Goal: Task Accomplishment & Management: Manage account settings

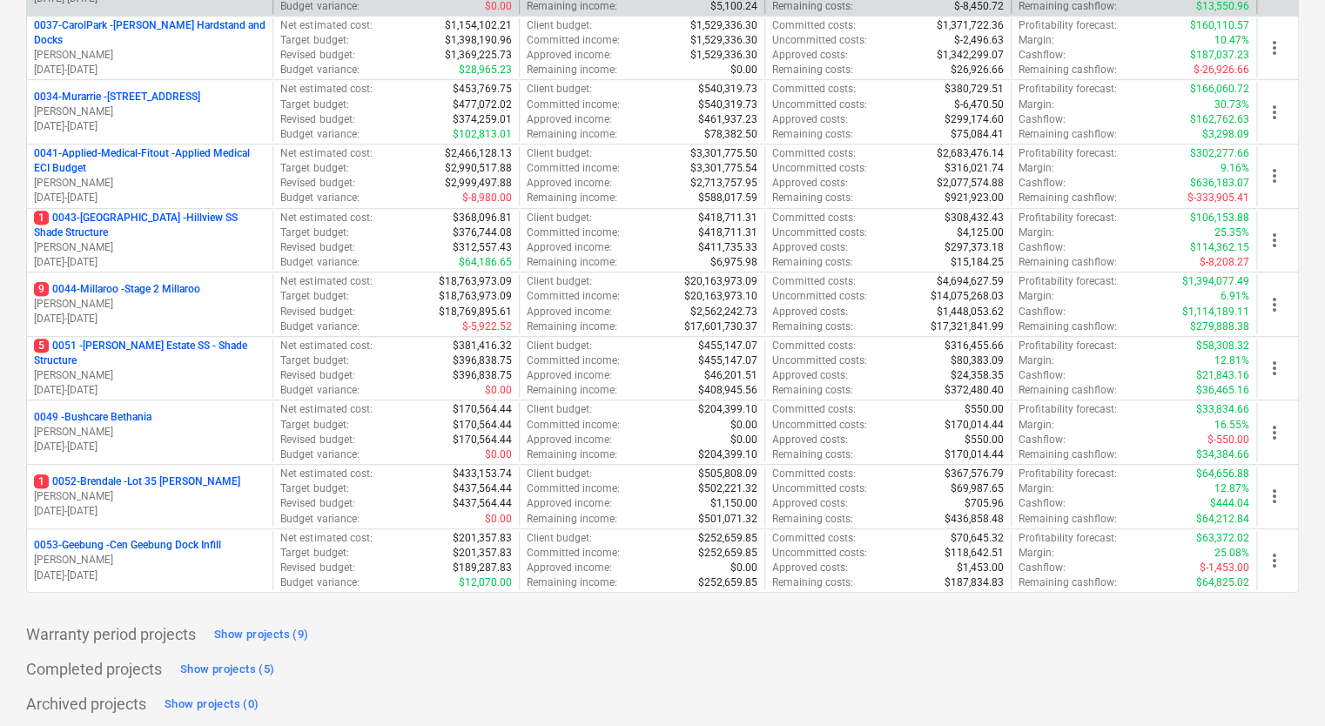
scroll to position [334, 0]
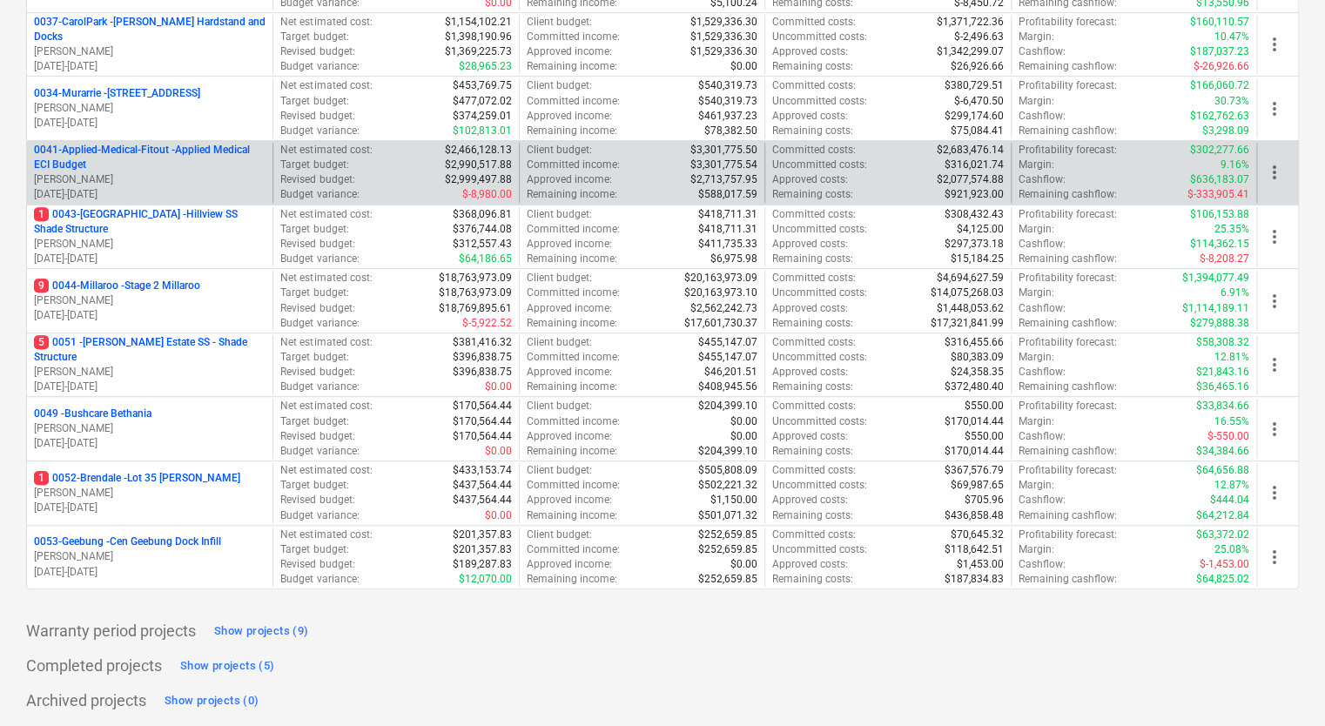
click at [225, 146] on p "0041-Applied-Medical-Fitout - Applied Medical ECI Budget" at bounding box center [150, 158] width 232 height 30
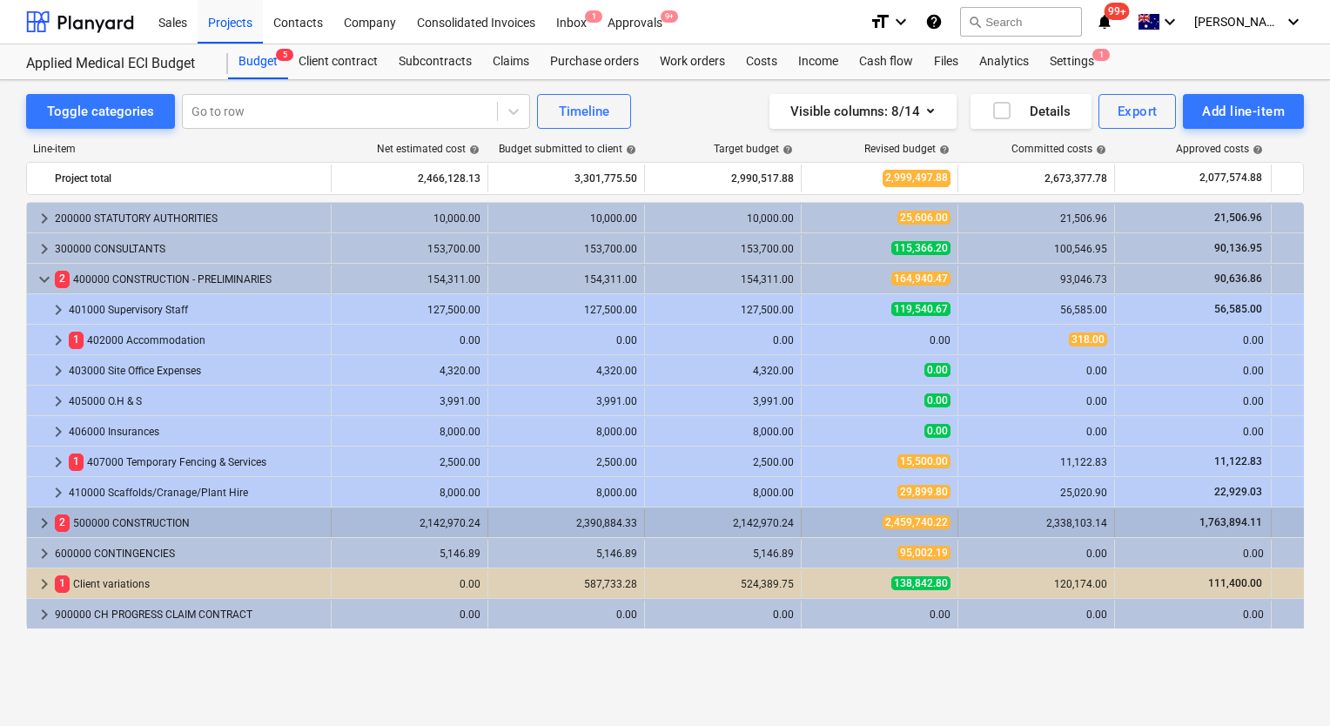
click at [42, 529] on span "keyboard_arrow_right" at bounding box center [44, 523] width 21 height 21
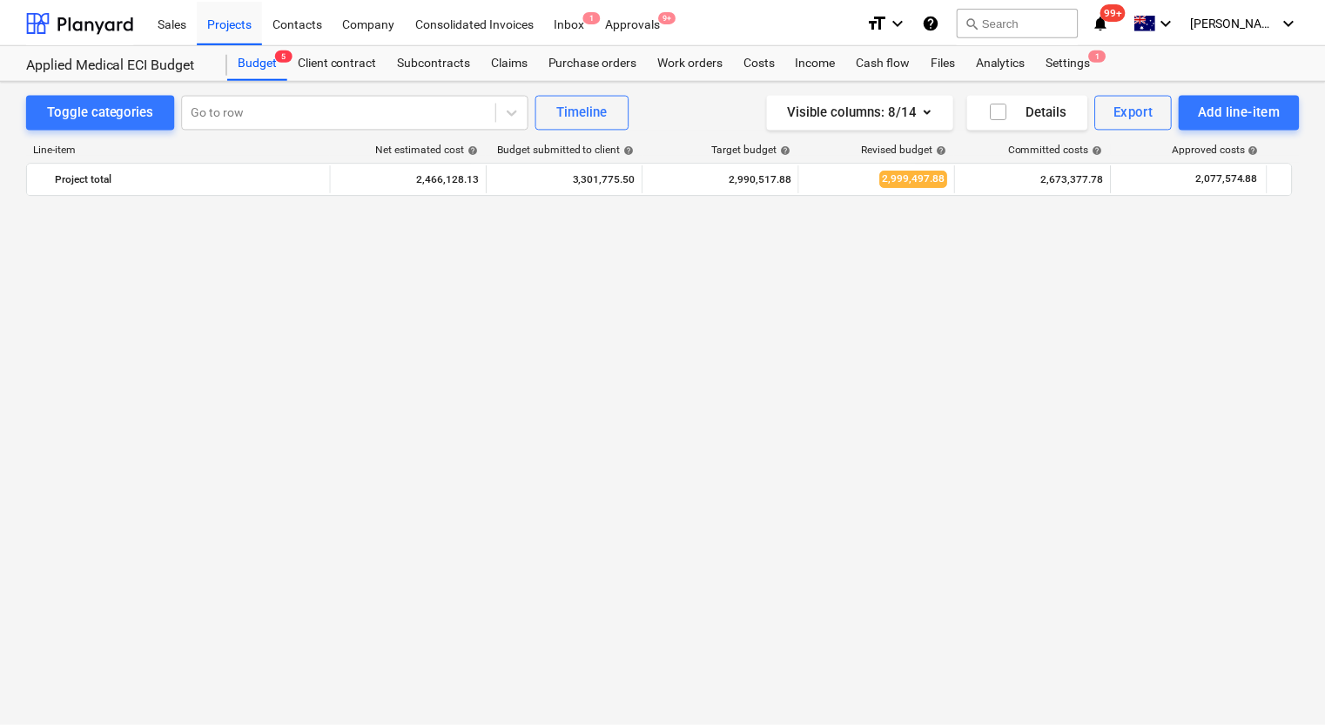
scroll to position [522, 0]
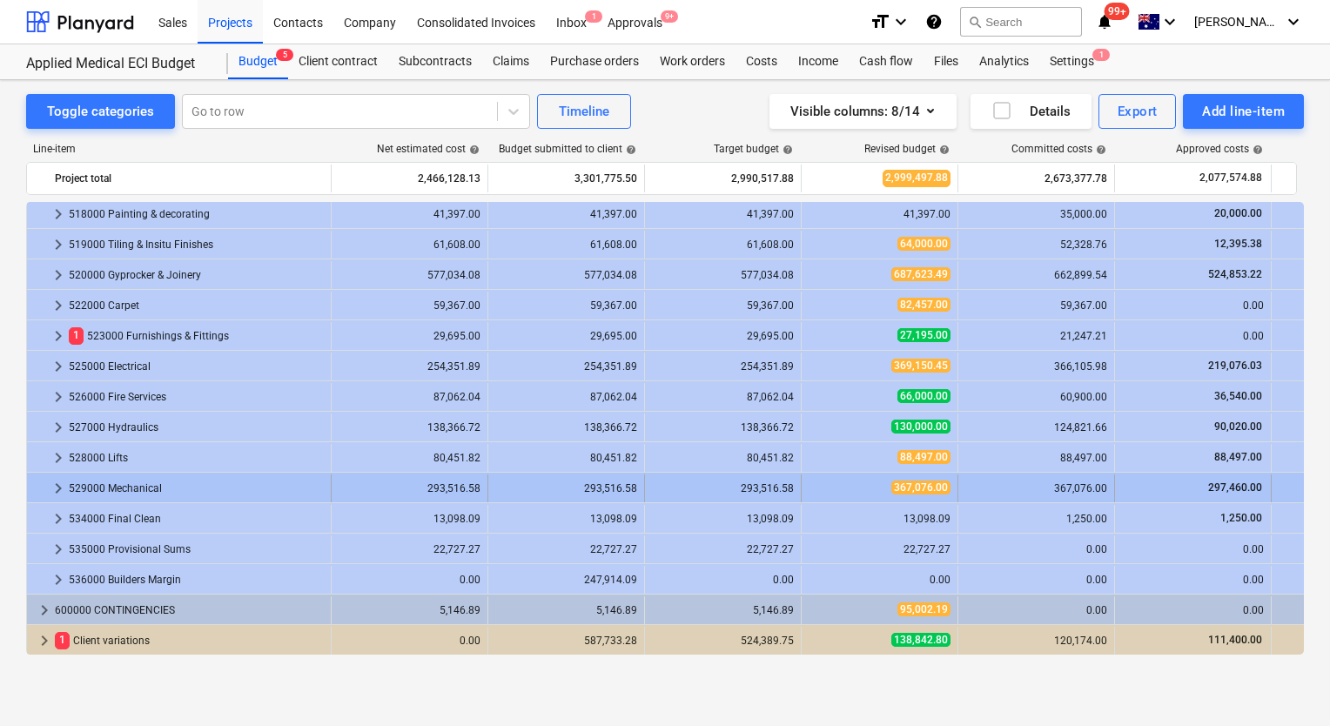
click at [139, 488] on div "529000 Mechanical" at bounding box center [196, 489] width 255 height 28
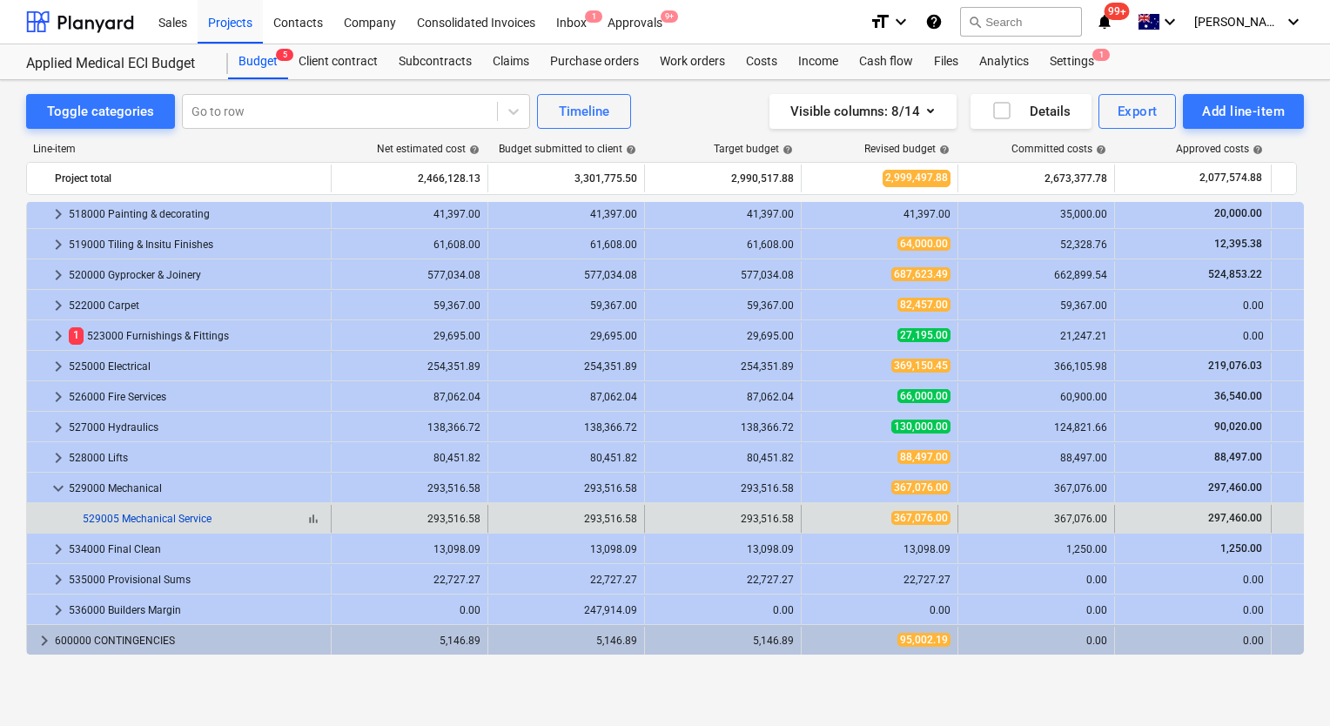
click at [188, 521] on link "529005 Mechanical Service" at bounding box center [147, 519] width 129 height 12
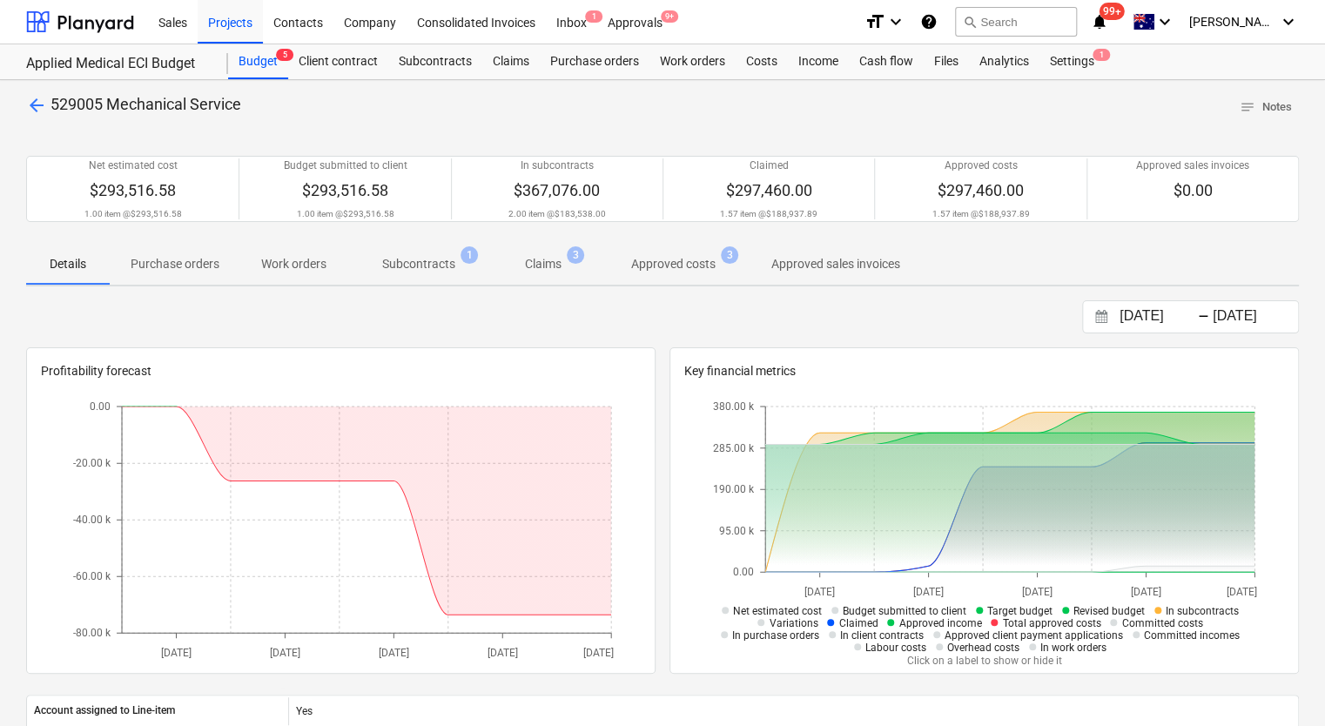
click at [445, 264] on p "Subcontracts" at bounding box center [418, 264] width 73 height 18
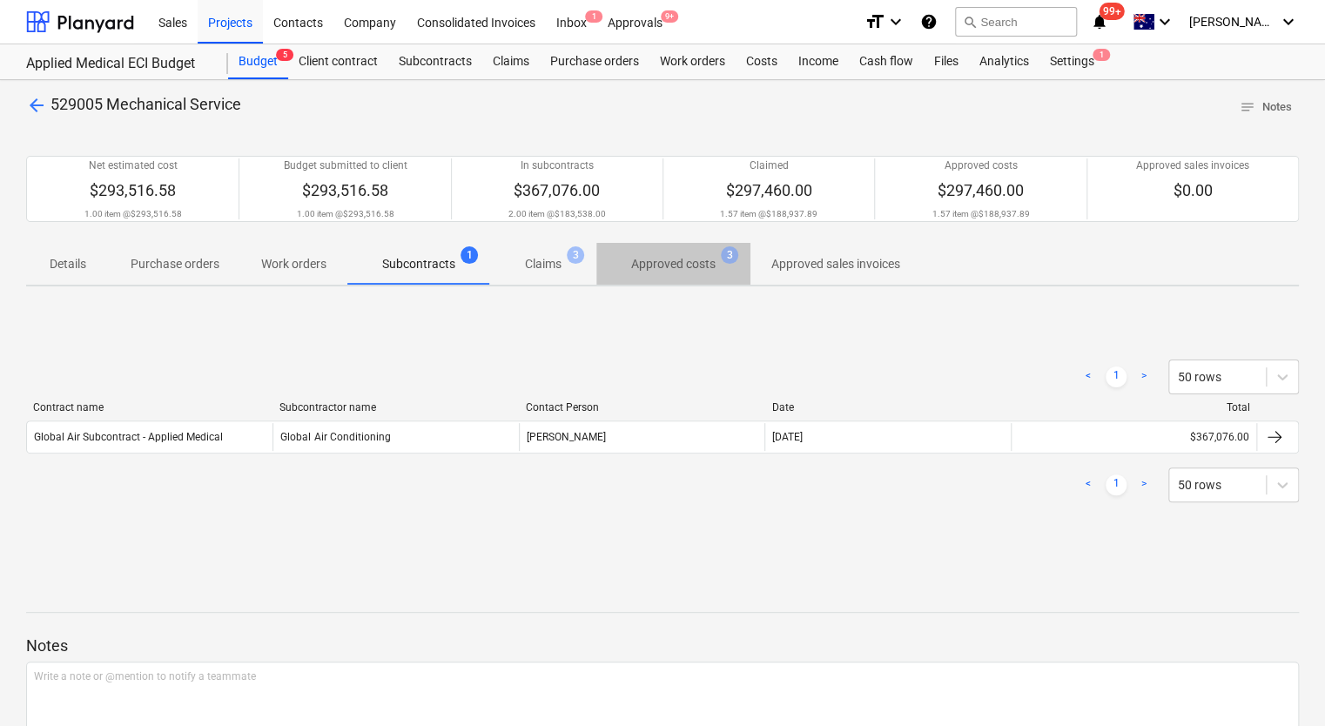
click at [691, 268] on p "Approved costs" at bounding box center [673, 264] width 84 height 18
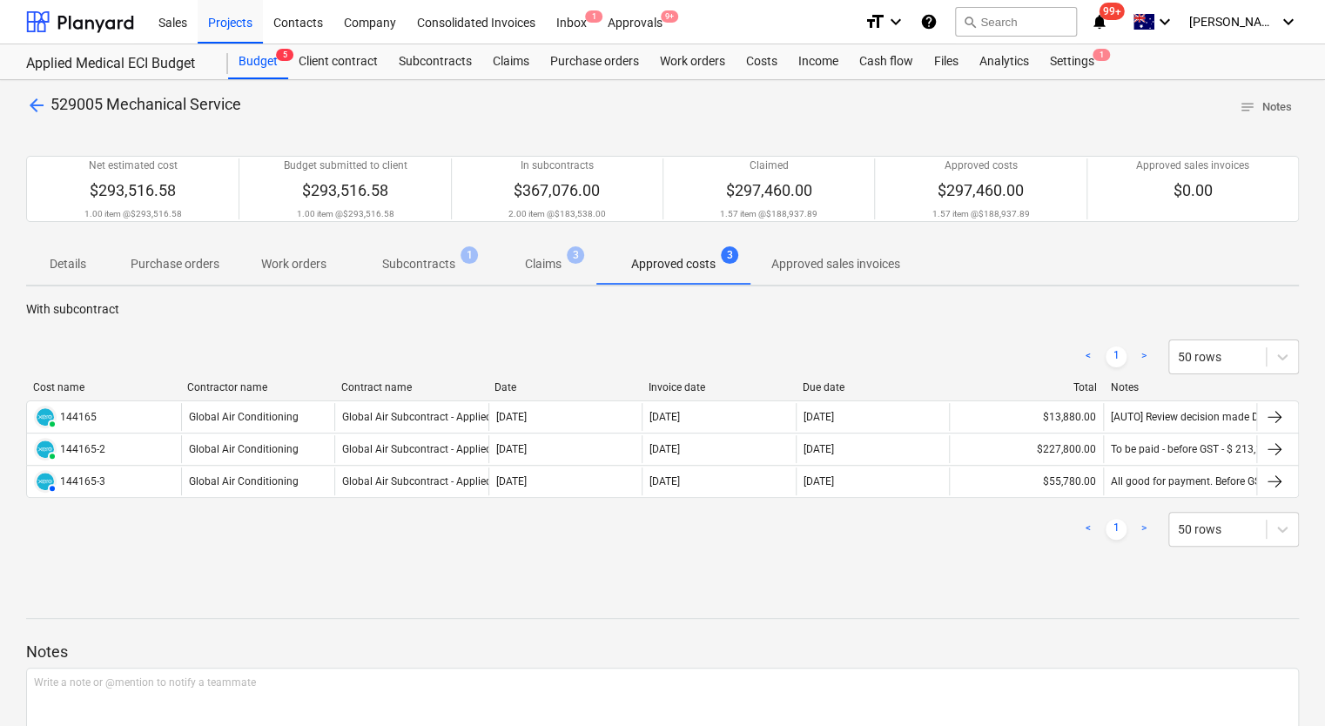
click at [546, 273] on p "Claims" at bounding box center [543, 264] width 37 height 18
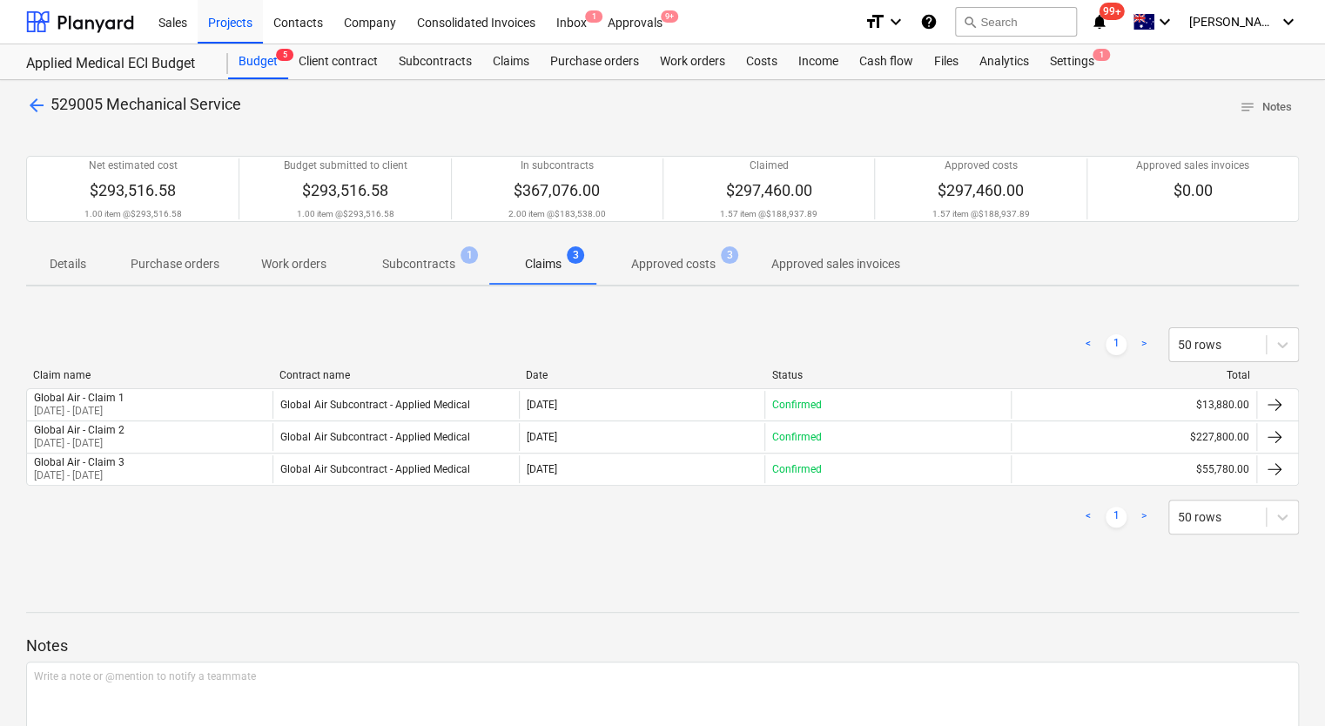
click at [425, 256] on p "Subcontracts" at bounding box center [418, 264] width 73 height 18
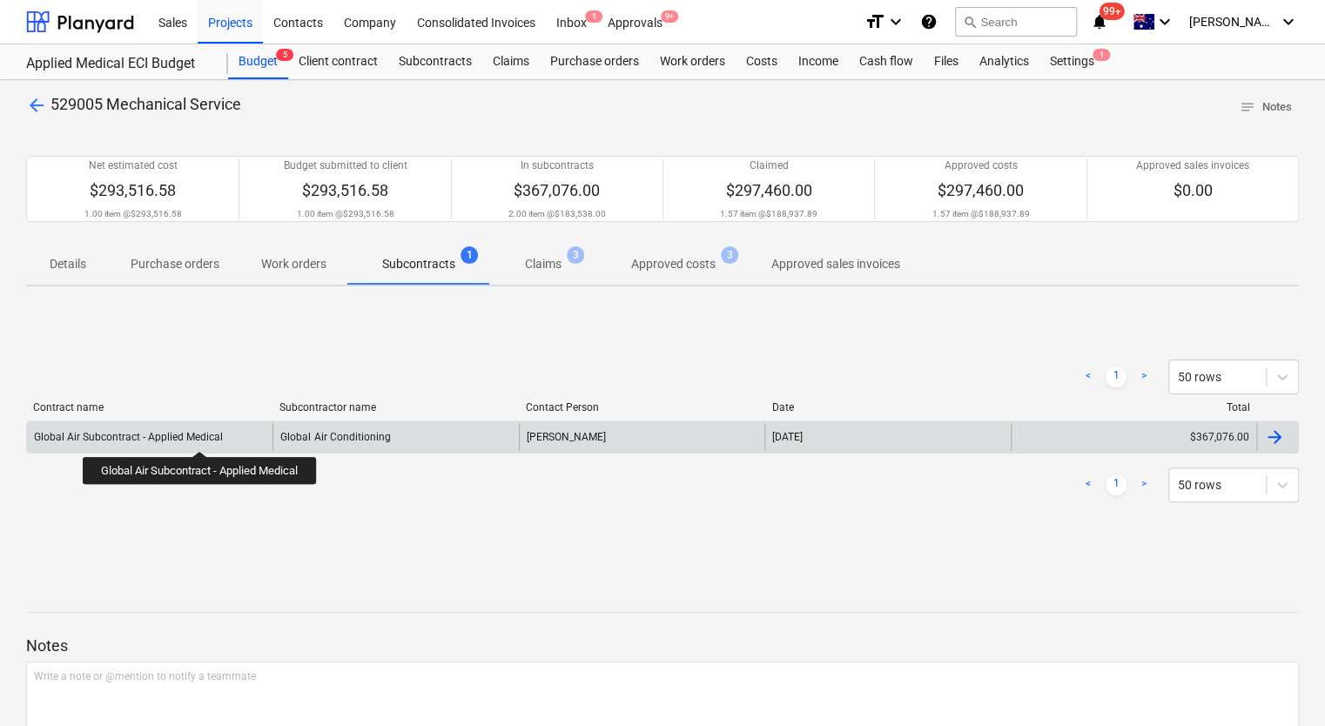
click at [202, 435] on div "Global Air Subcontract - Applied Medical" at bounding box center [128, 437] width 189 height 12
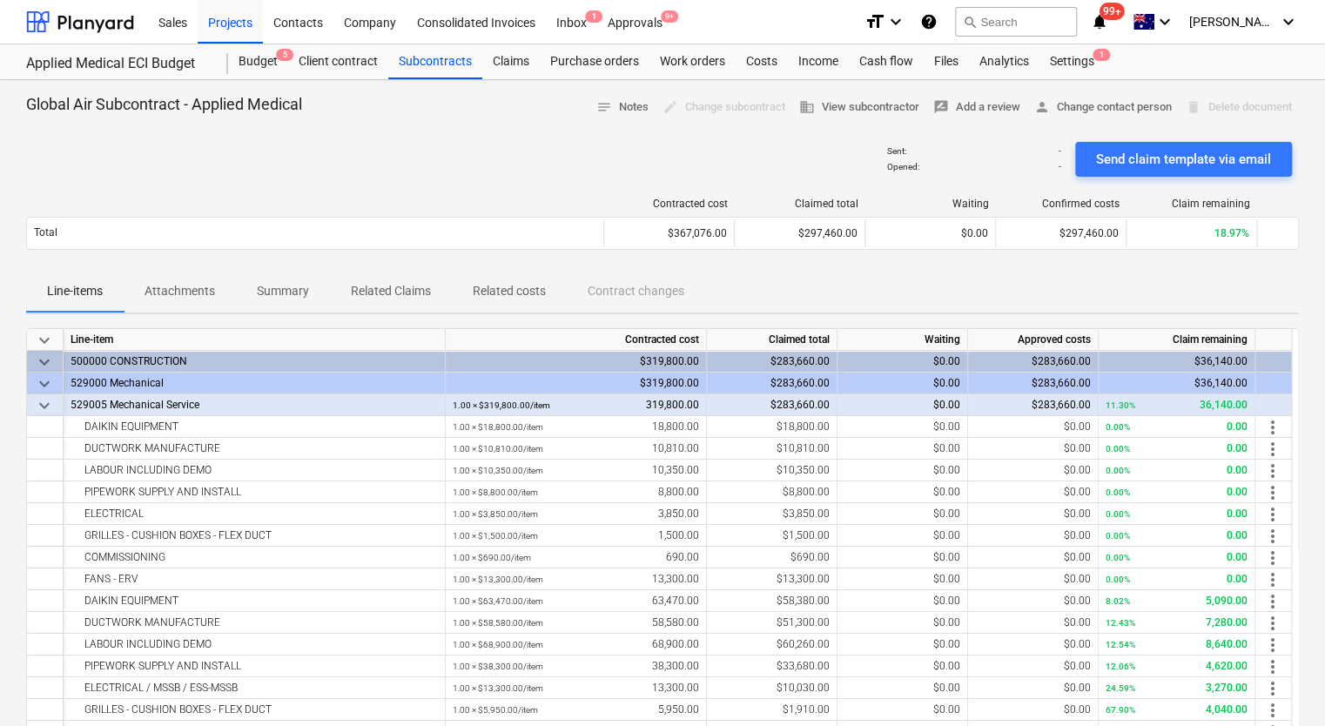
click at [300, 128] on div at bounding box center [662, 128] width 1273 height 14
click at [266, 51] on div "Budget 5" at bounding box center [258, 61] width 60 height 35
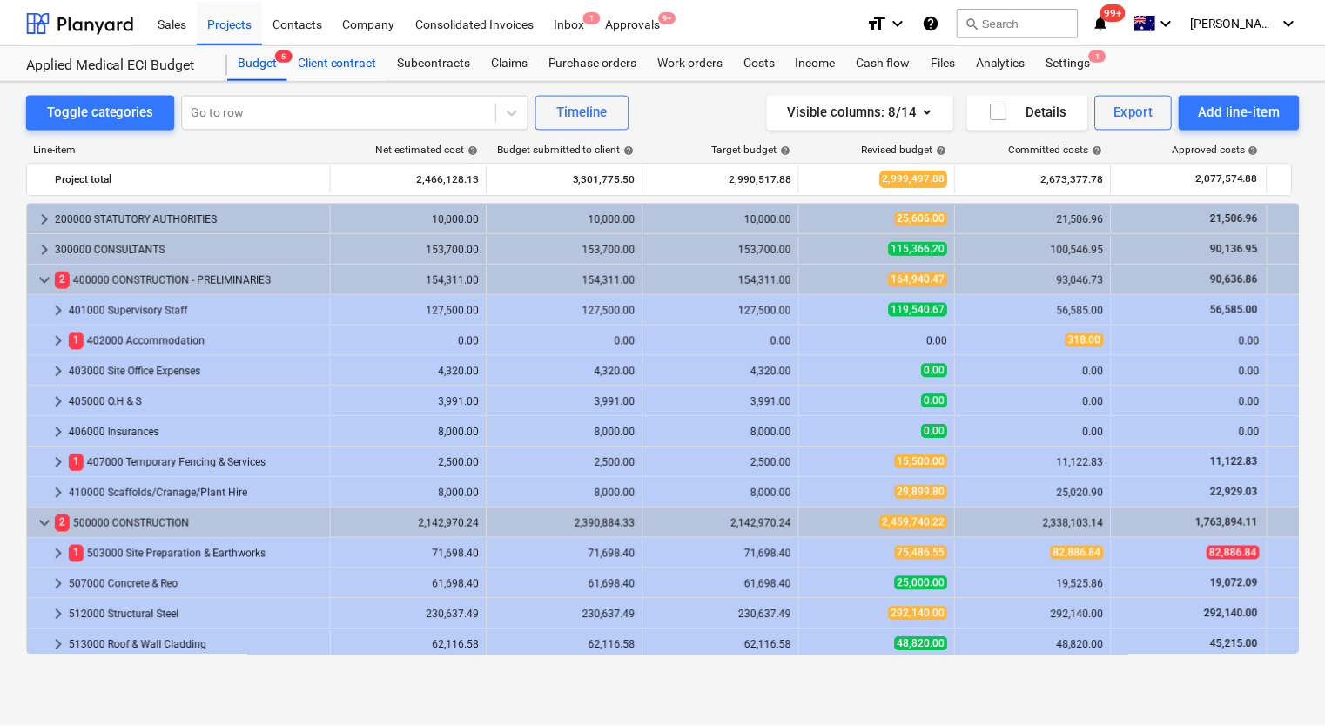
scroll to position [522, 0]
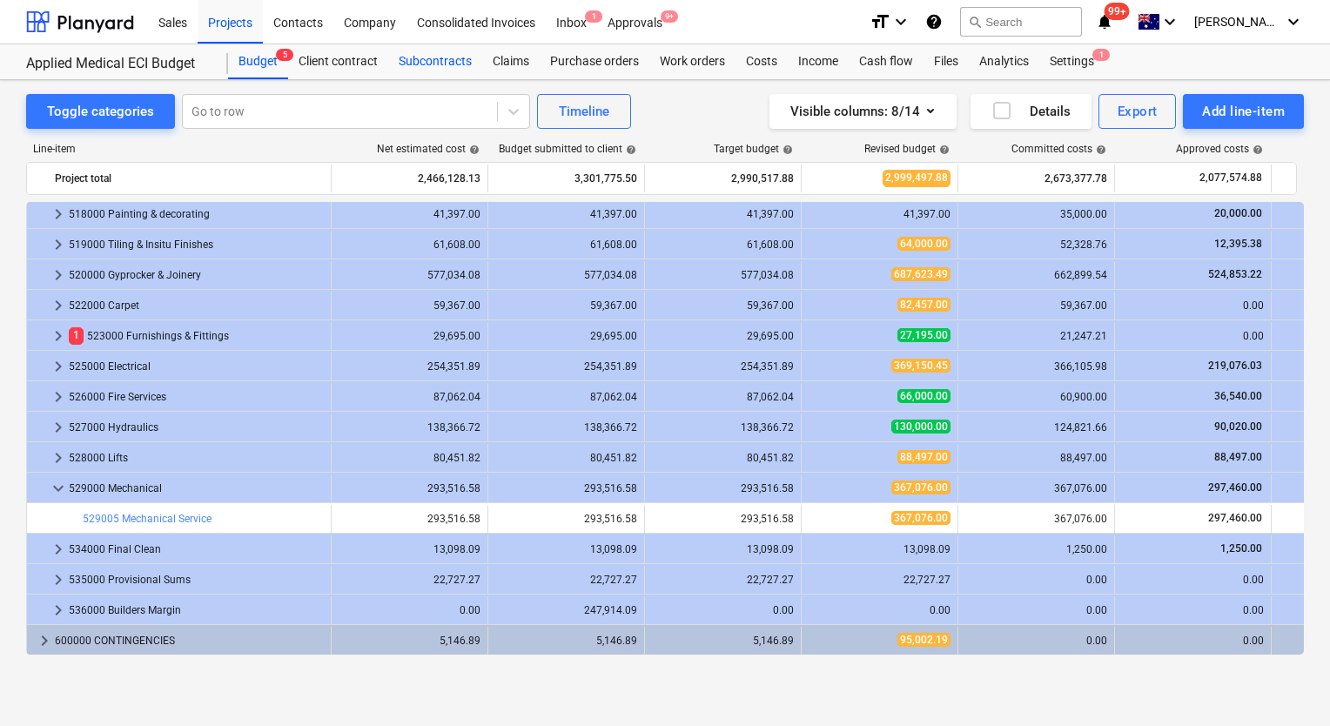
click at [453, 58] on div "Subcontracts" at bounding box center [435, 61] width 94 height 35
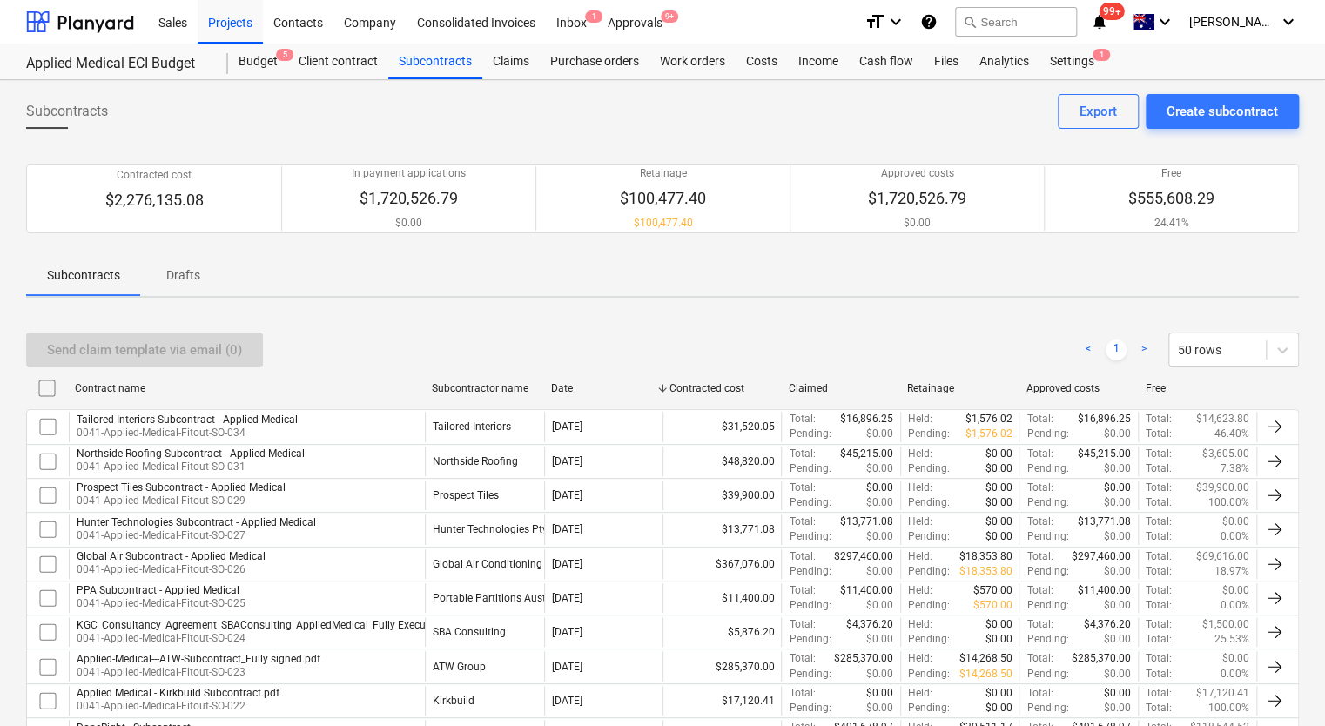
click at [838, 294] on div "Subcontracts Drafts" at bounding box center [662, 275] width 1273 height 42
click at [427, 64] on div "Subcontracts" at bounding box center [435, 61] width 94 height 35
click at [643, 23] on div "Approvals 9+" at bounding box center [635, 21] width 76 height 44
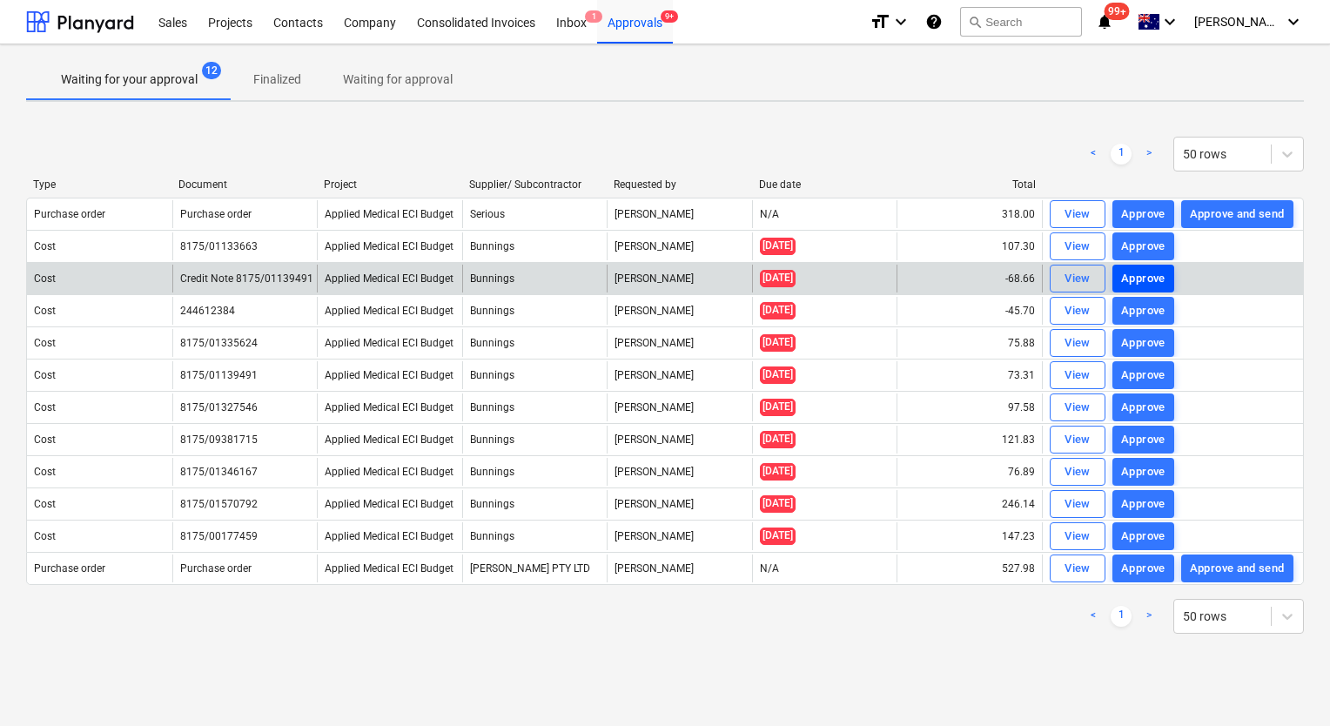
click at [1146, 271] on div "Approve" at bounding box center [1143, 279] width 44 height 20
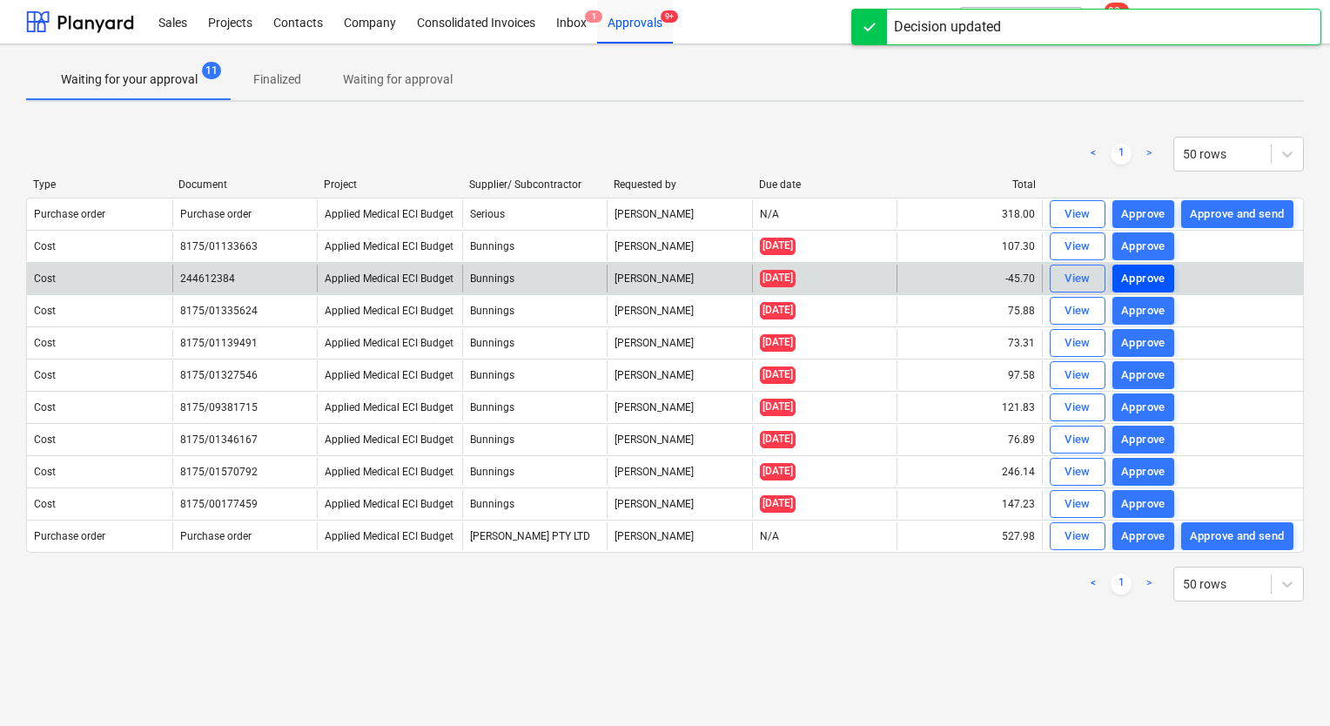
click at [1153, 273] on div "Approve" at bounding box center [1143, 279] width 44 height 20
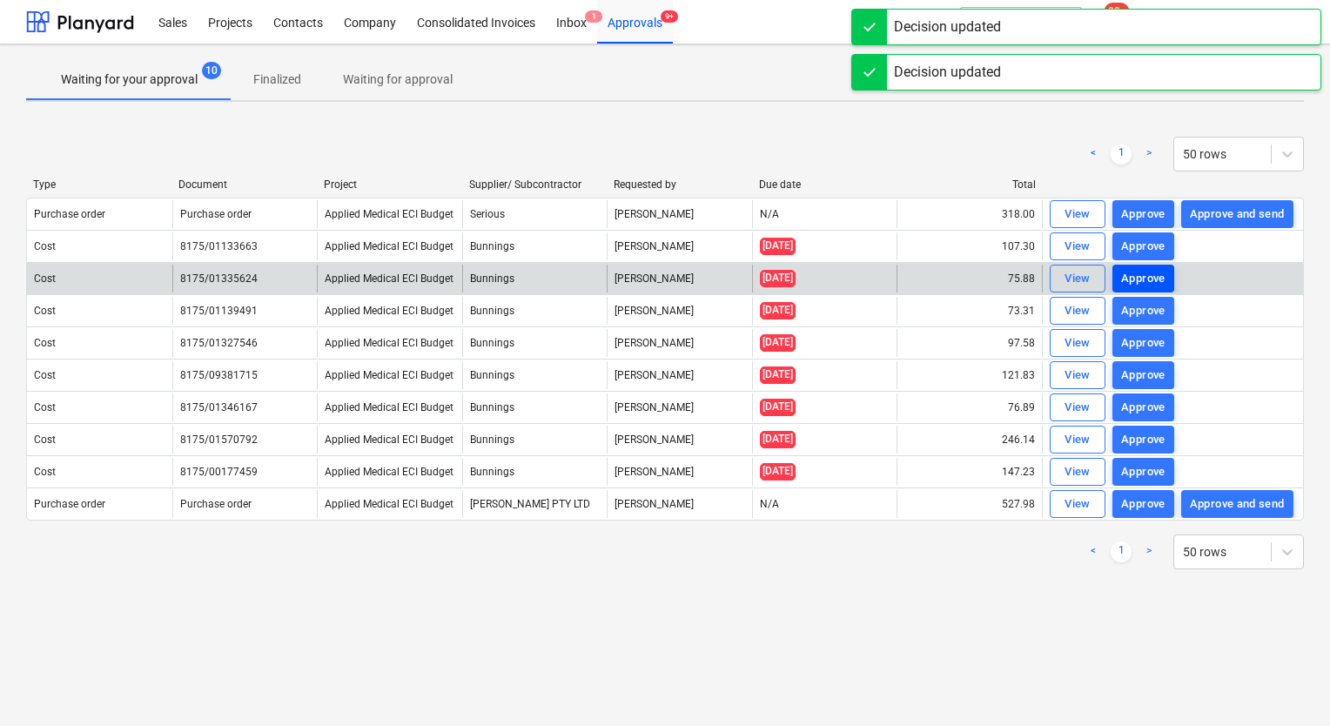
click at [1161, 273] on div "Approve" at bounding box center [1143, 279] width 44 height 20
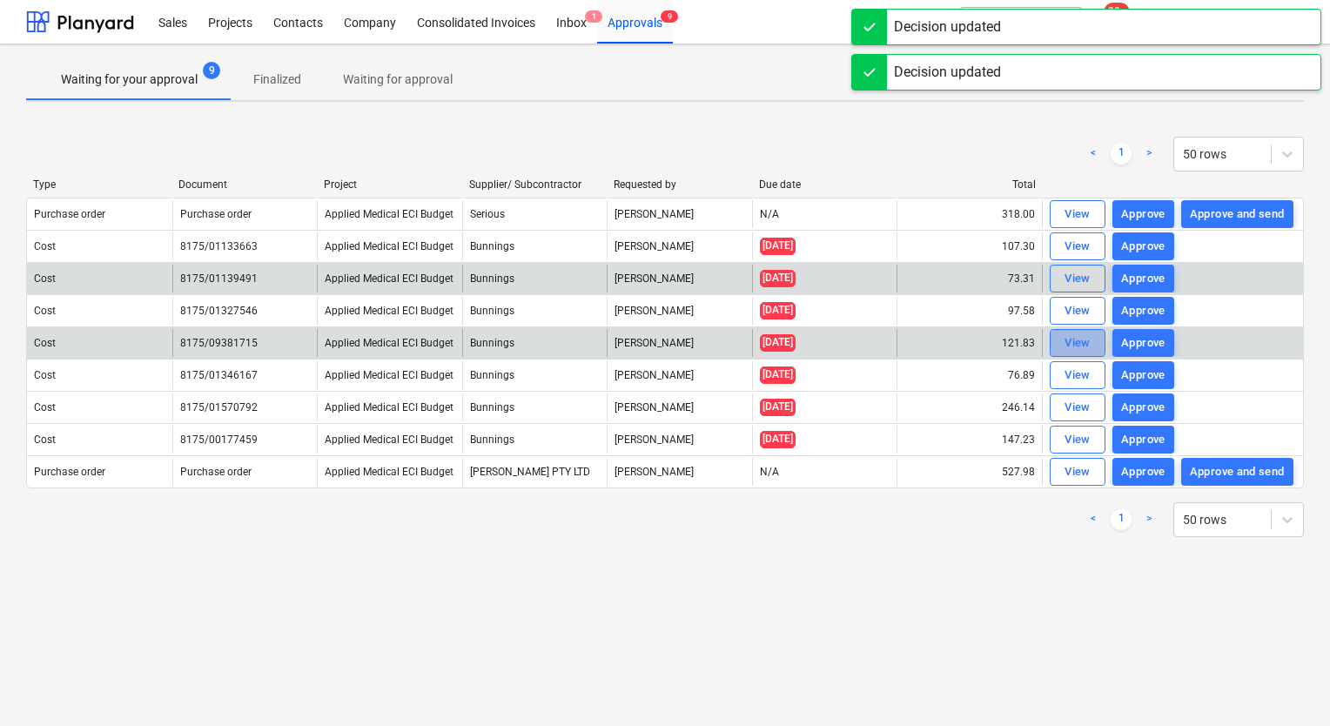
click at [1063, 341] on span "View" at bounding box center [1078, 343] width 38 height 20
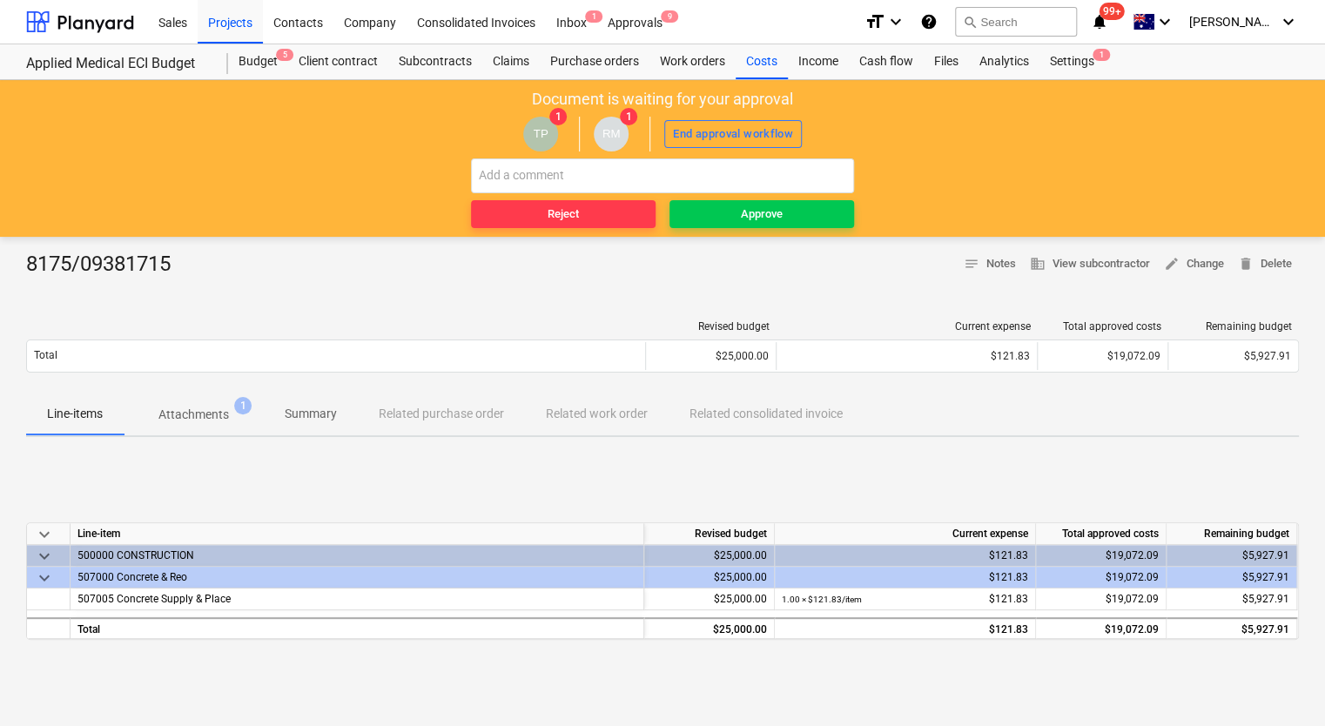
click at [205, 407] on p "Attachments" at bounding box center [193, 415] width 71 height 18
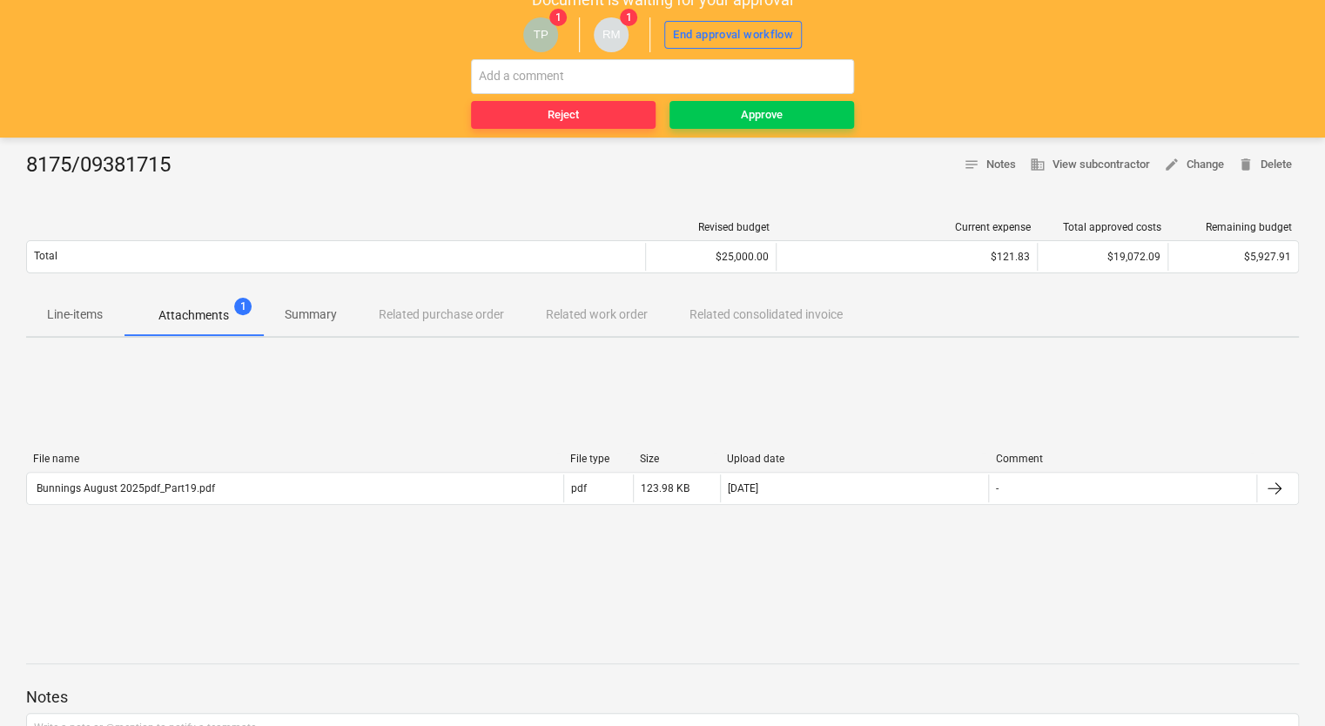
scroll to position [174, 0]
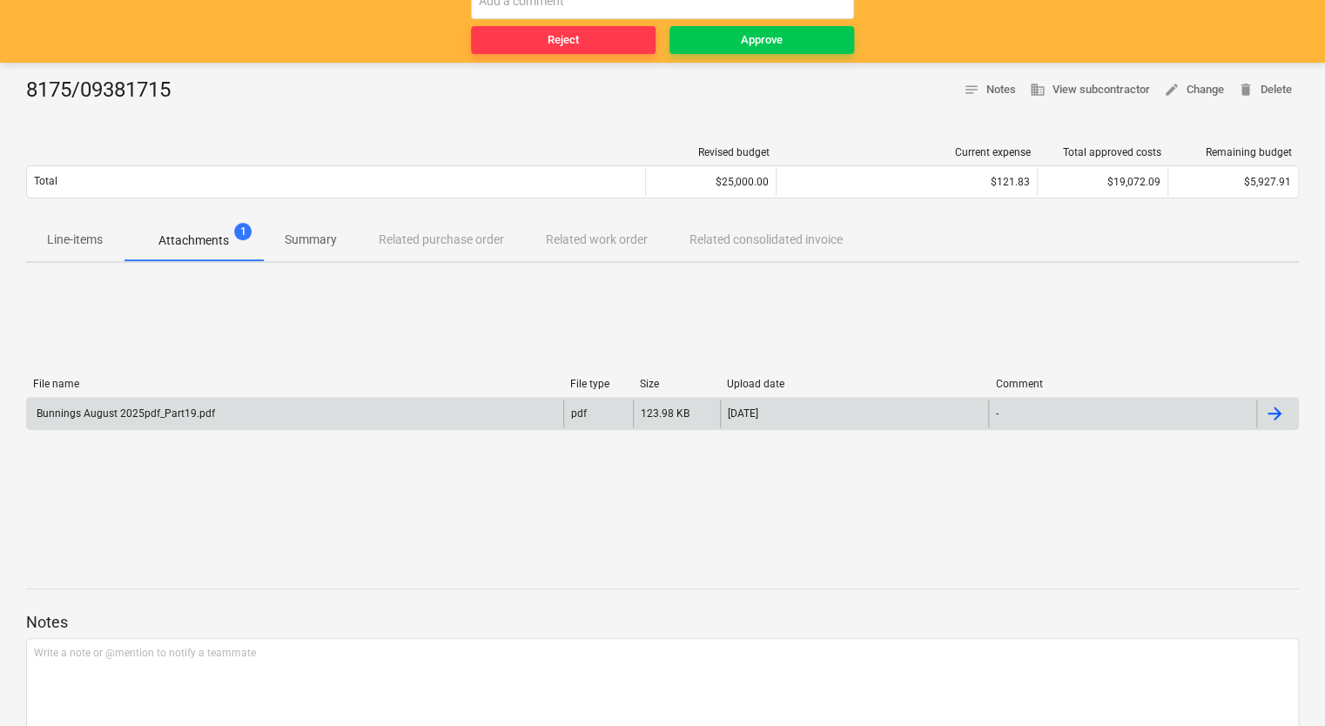
click at [163, 412] on div "Bunnings August 2025pdf_Part19.pdf" at bounding box center [124, 413] width 181 height 12
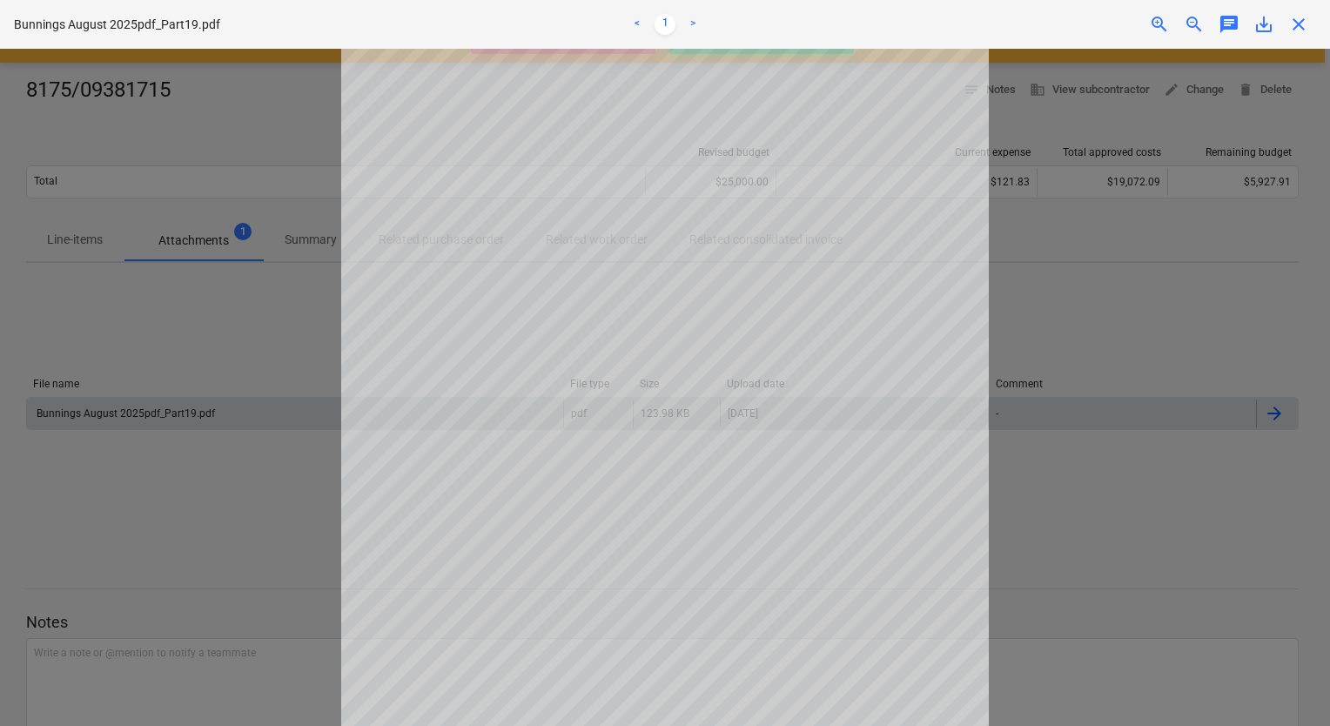
click at [282, 517] on div at bounding box center [665, 387] width 1330 height 677
click at [1225, 239] on div at bounding box center [665, 387] width 1330 height 677
click at [1297, 35] on div "Bunnings August 2025pdf_Part19.pdf < 1 > zoom_in zoom_out chat 0 save_alt close" at bounding box center [665, 24] width 1330 height 49
click at [1299, 14] on span "close" at bounding box center [1299, 24] width 21 height 21
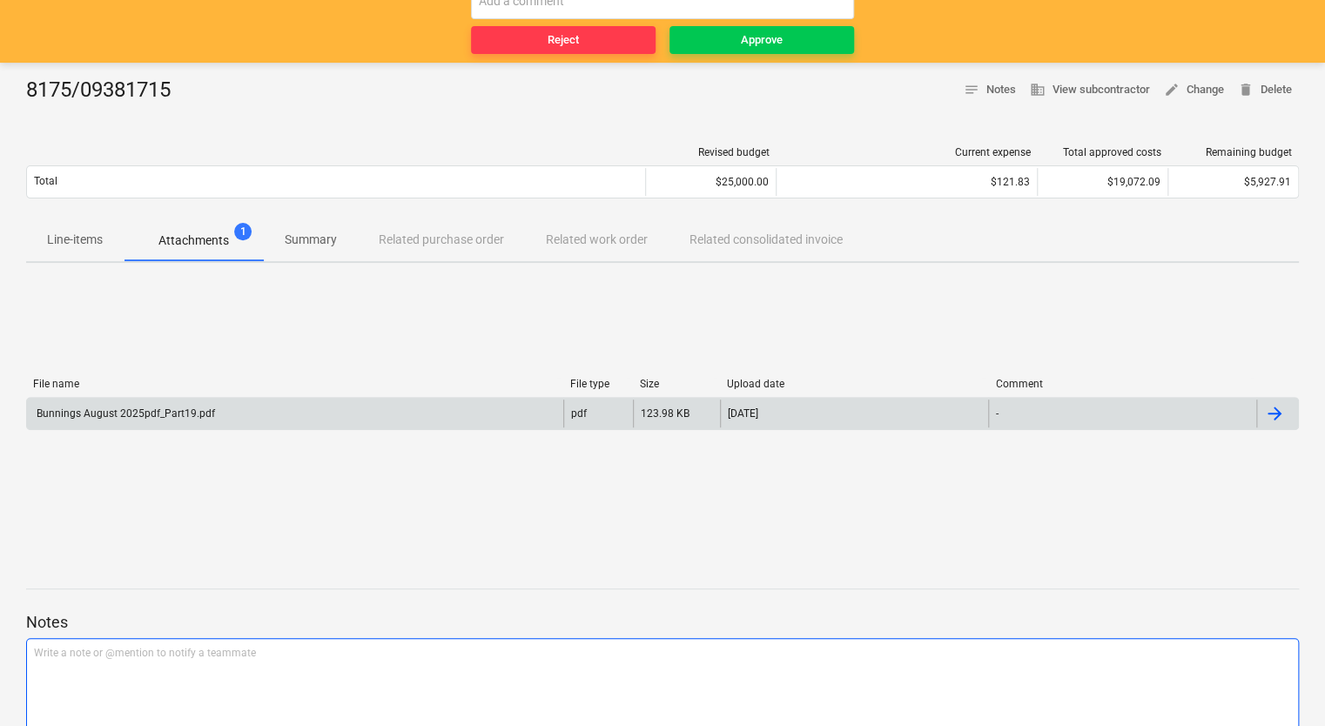
scroll to position [0, 0]
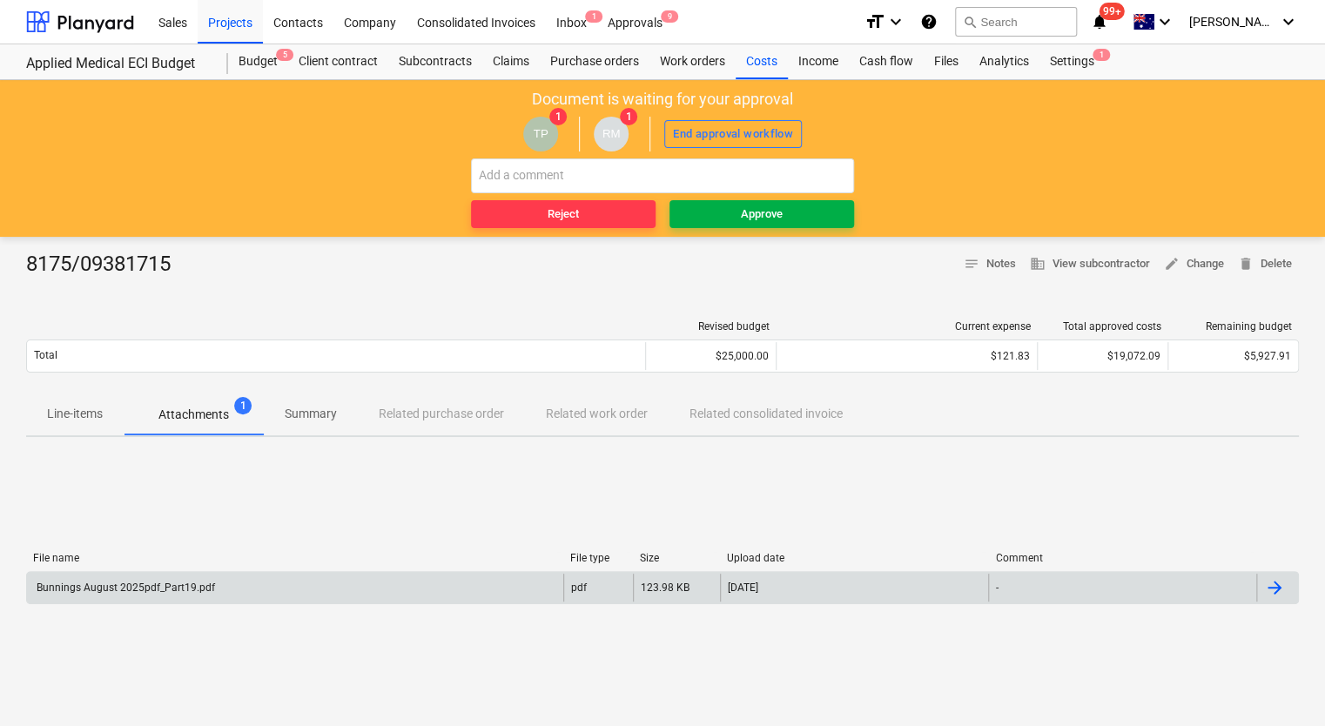
click at [791, 216] on span "Approve" at bounding box center [762, 215] width 171 height 20
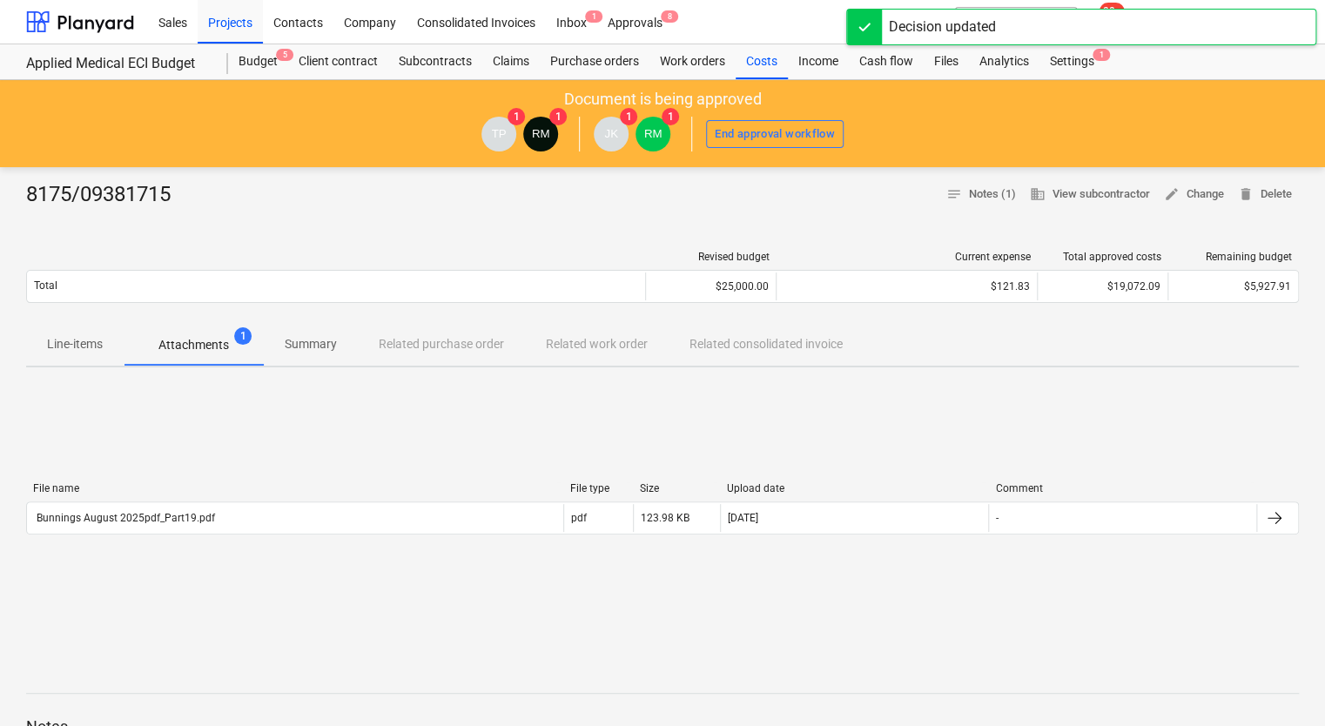
click at [210, 351] on p "Attachments" at bounding box center [193, 345] width 71 height 18
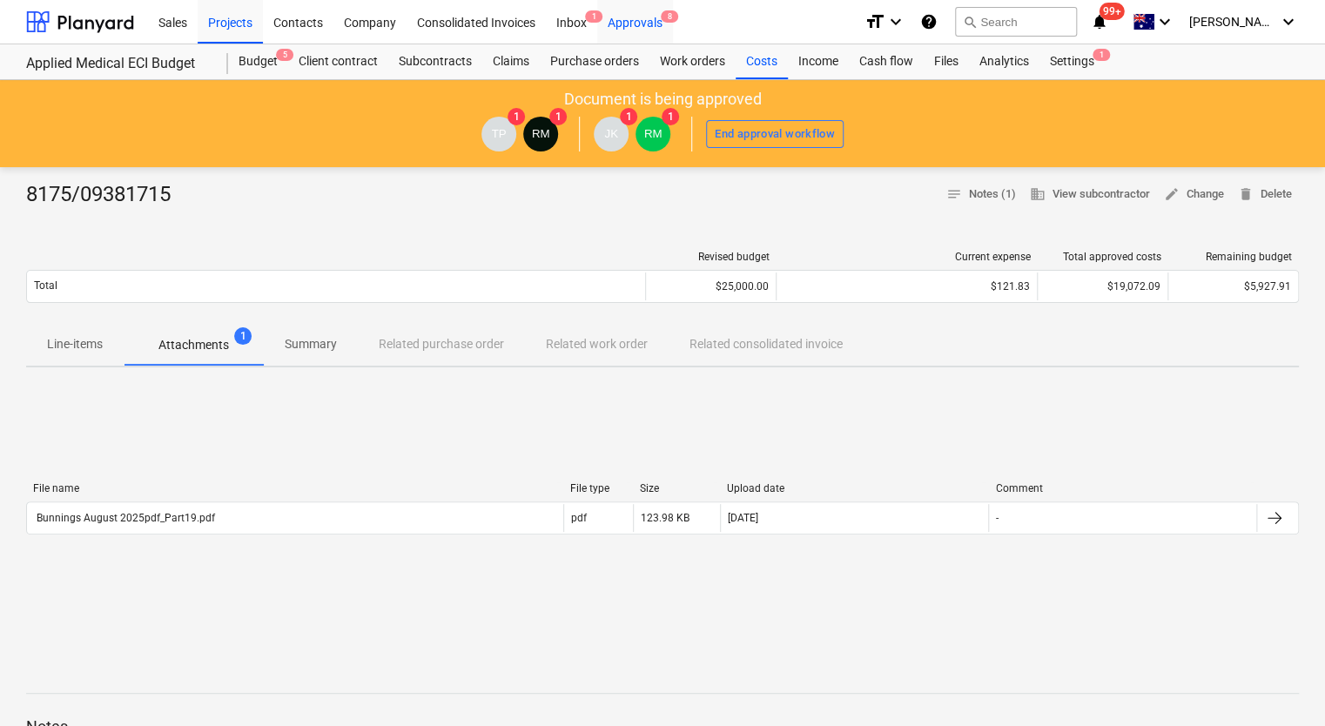
drag, startPoint x: 647, startPoint y: 19, endPoint x: 647, endPoint y: 33, distance: 13.9
click at [647, 19] on div "Approvals 8" at bounding box center [635, 21] width 76 height 44
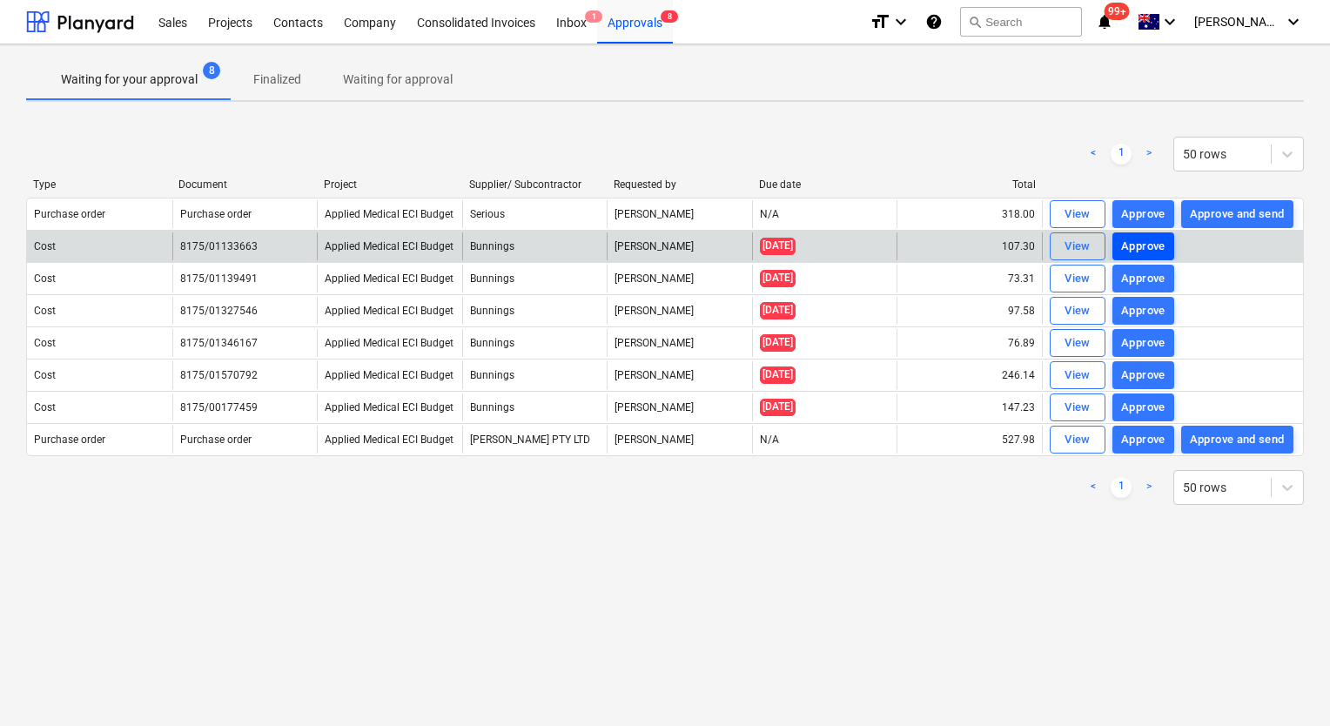
click at [1153, 239] on div "Approve" at bounding box center [1143, 247] width 44 height 20
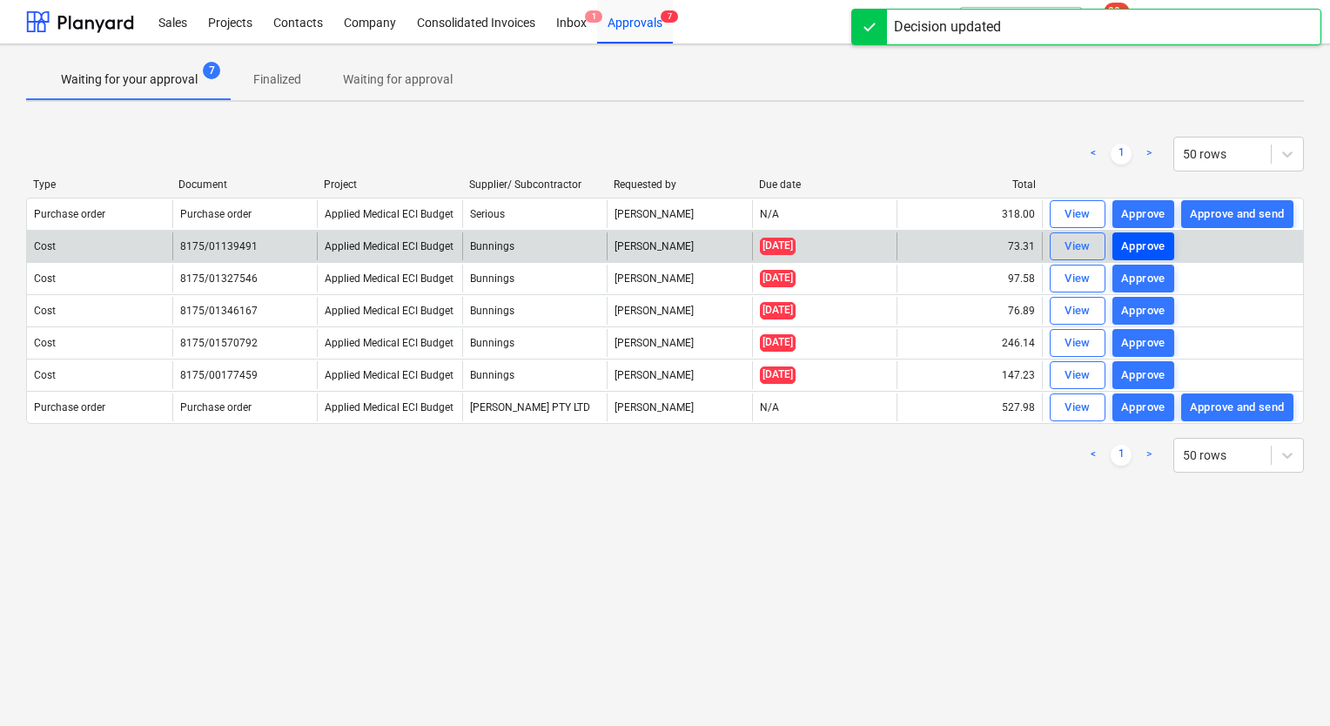
click at [1144, 249] on div "Approve" at bounding box center [1143, 247] width 44 height 20
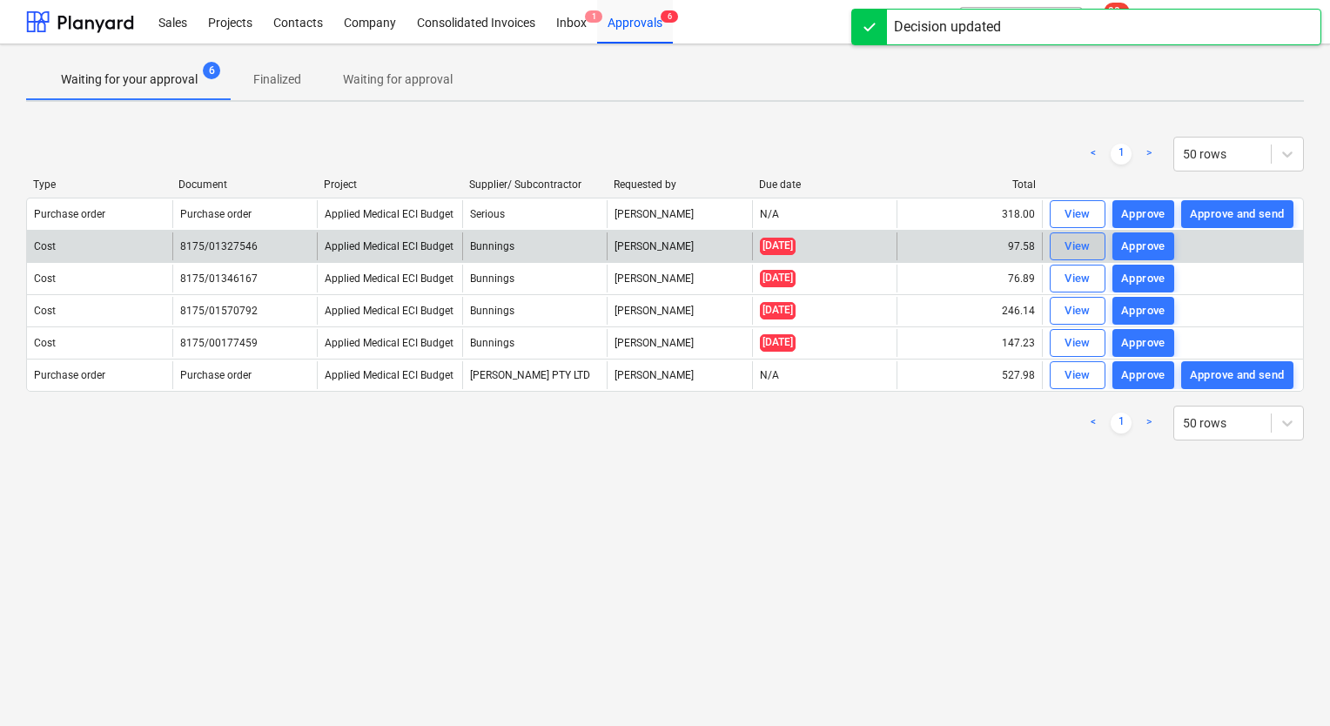
click at [1079, 246] on div "View" at bounding box center [1078, 247] width 26 height 20
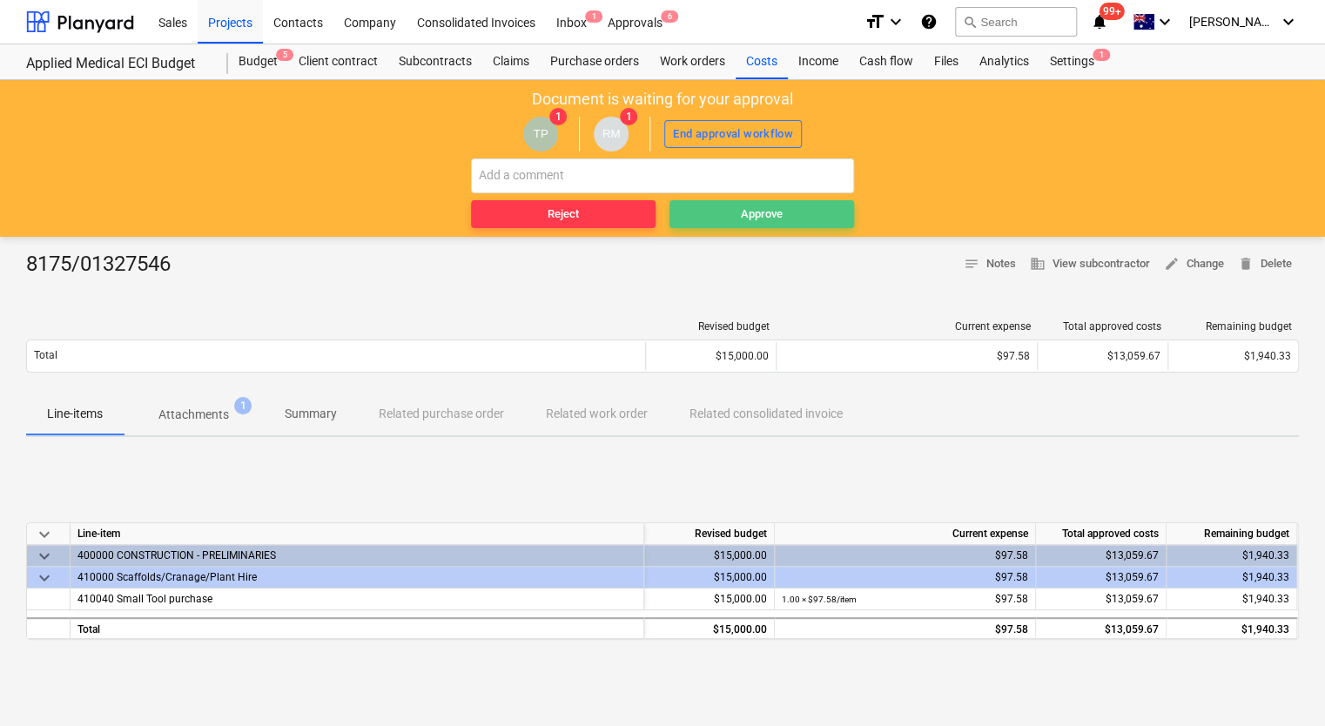
click at [799, 205] on span "Approve" at bounding box center [762, 215] width 171 height 20
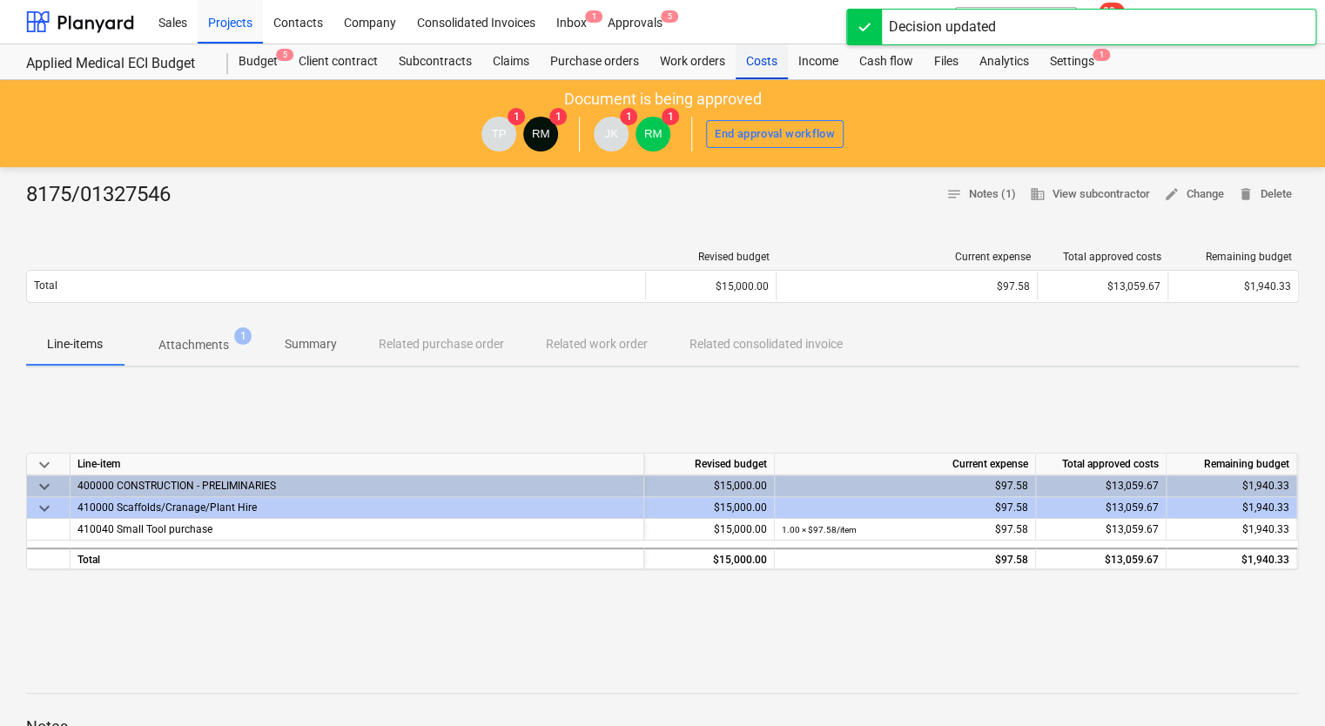
click at [755, 60] on div "Costs" at bounding box center [762, 61] width 52 height 35
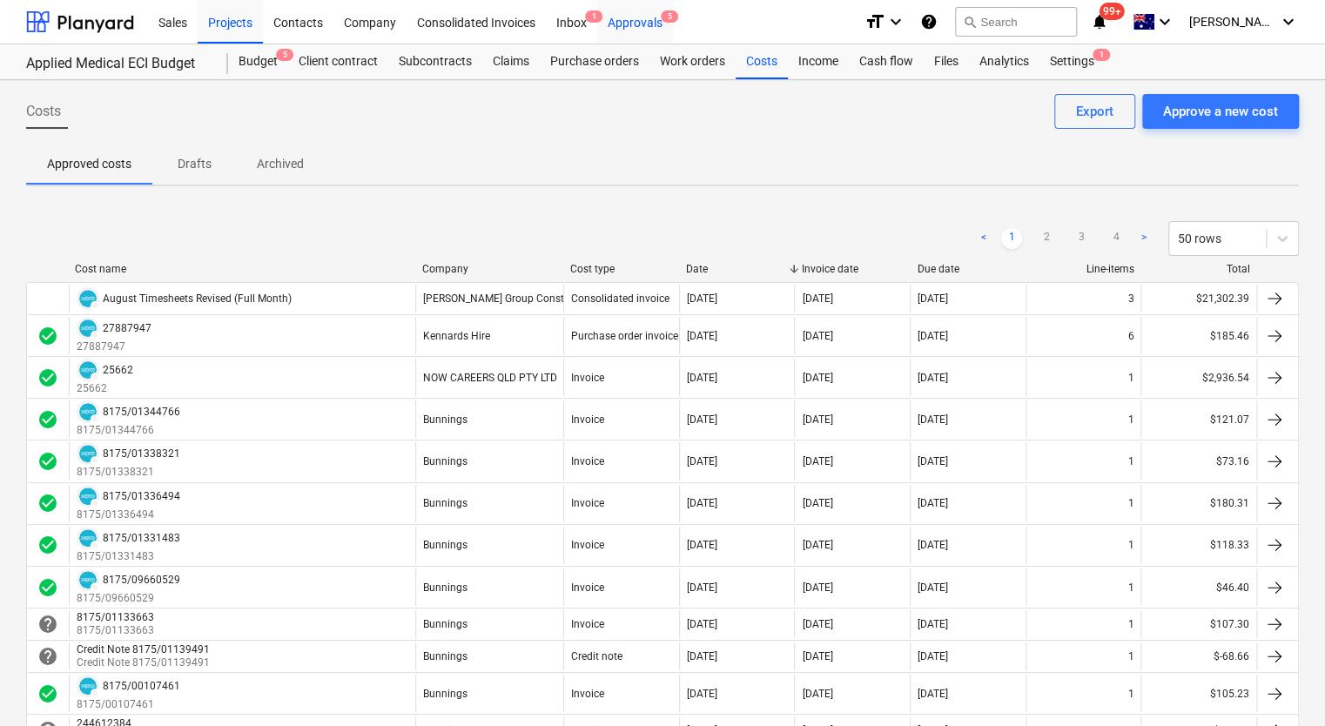
click at [641, 30] on div "Approvals 5" at bounding box center [635, 21] width 76 height 44
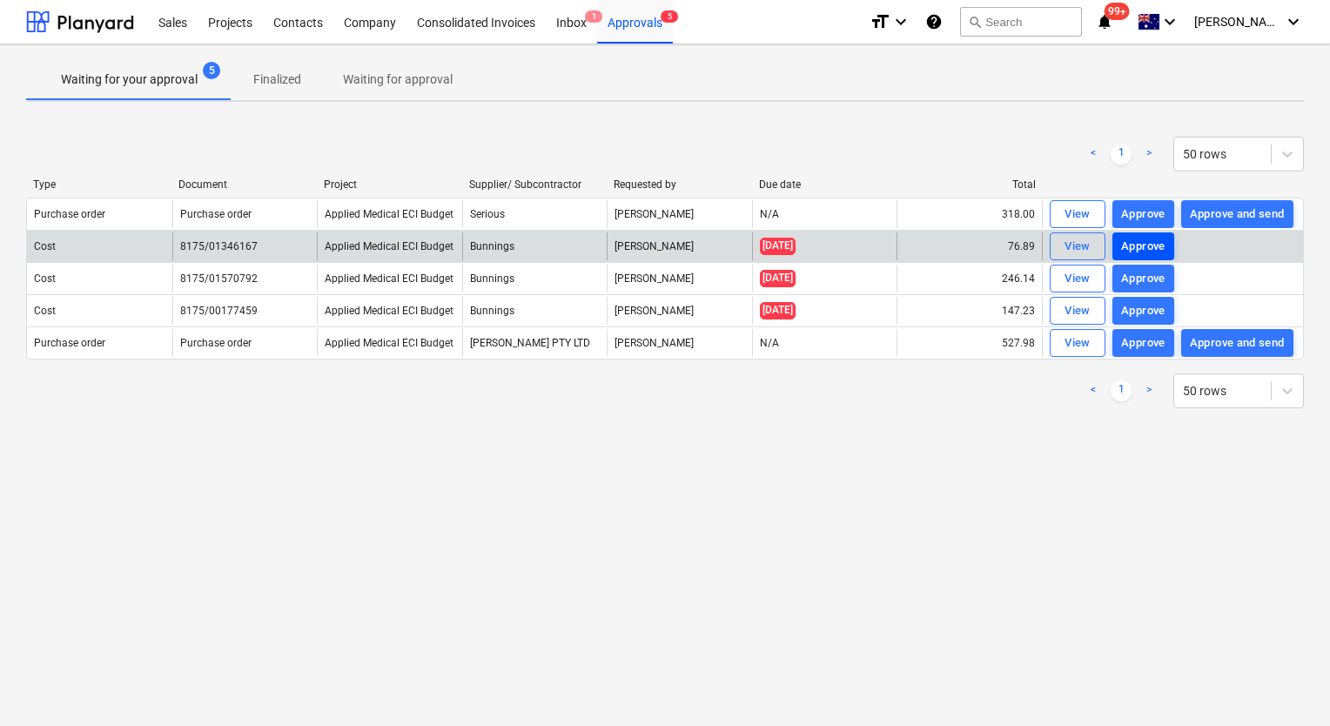
click at [1134, 246] on div "Approve" at bounding box center [1143, 247] width 44 height 20
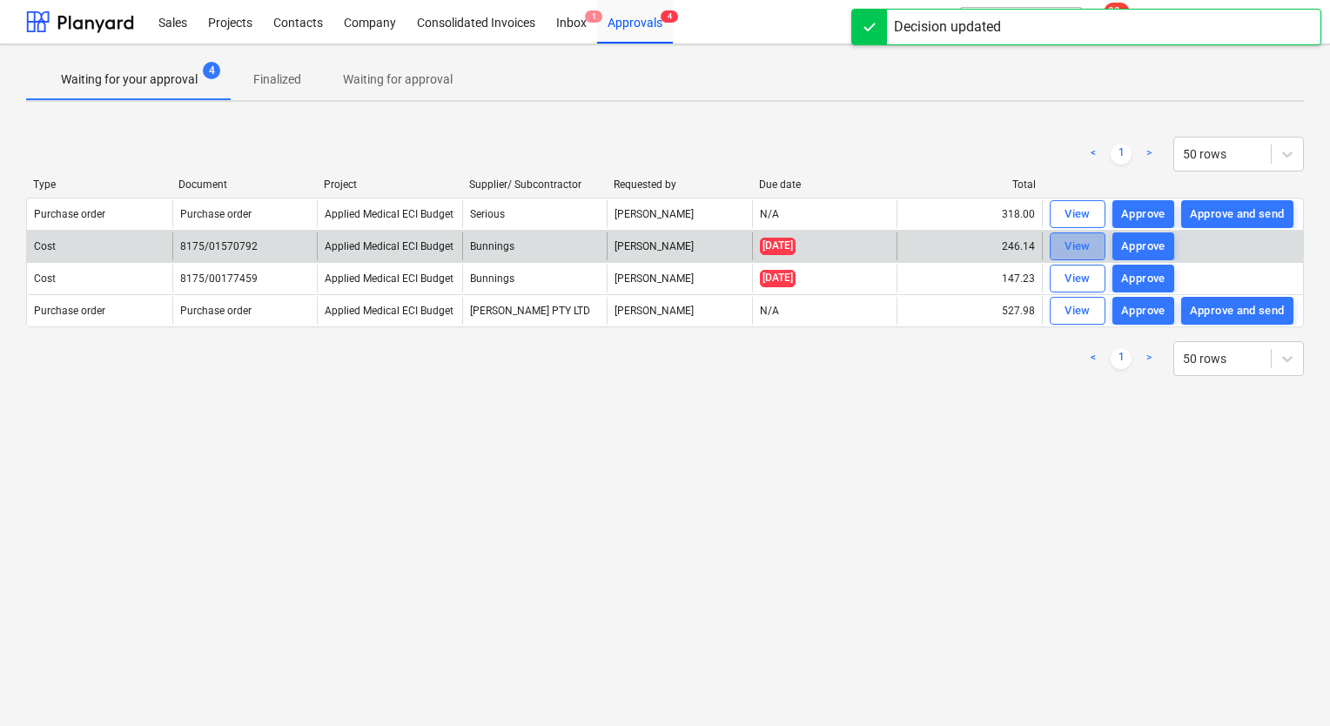
click at [1060, 246] on span "View" at bounding box center [1078, 247] width 38 height 20
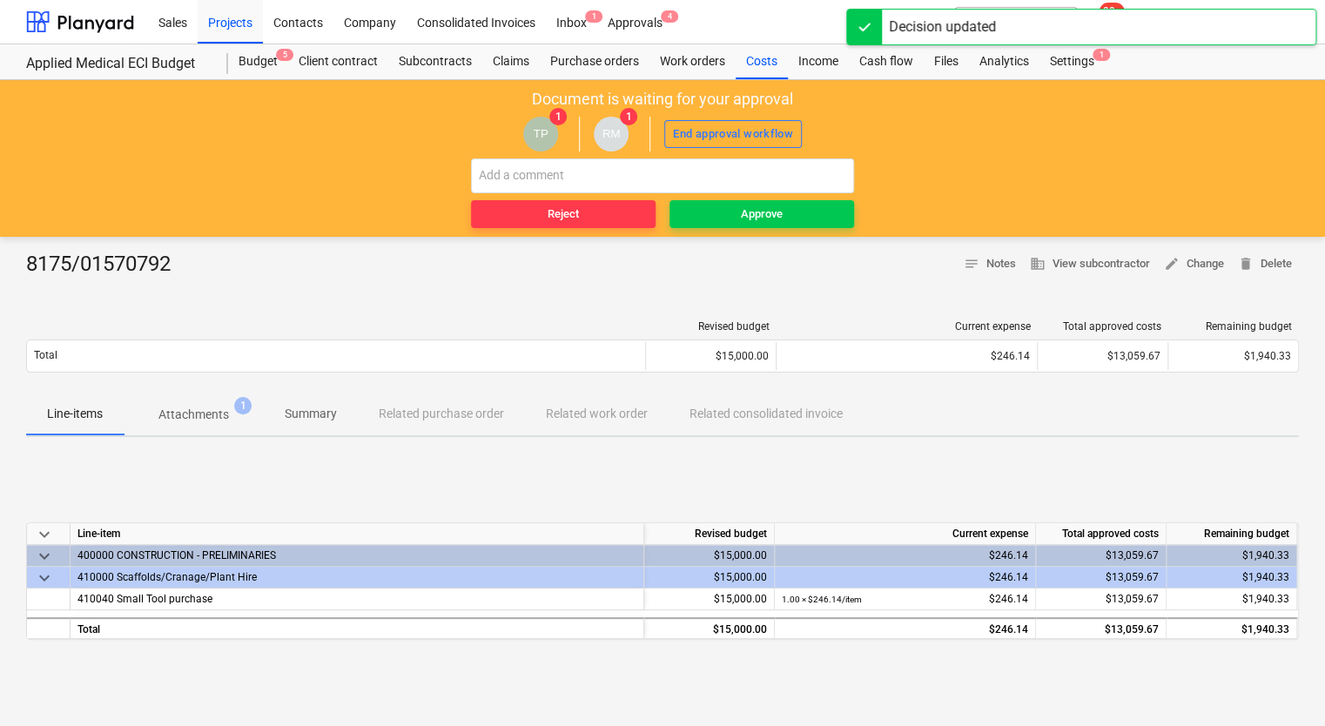
click at [205, 415] on p "Attachments" at bounding box center [193, 415] width 71 height 18
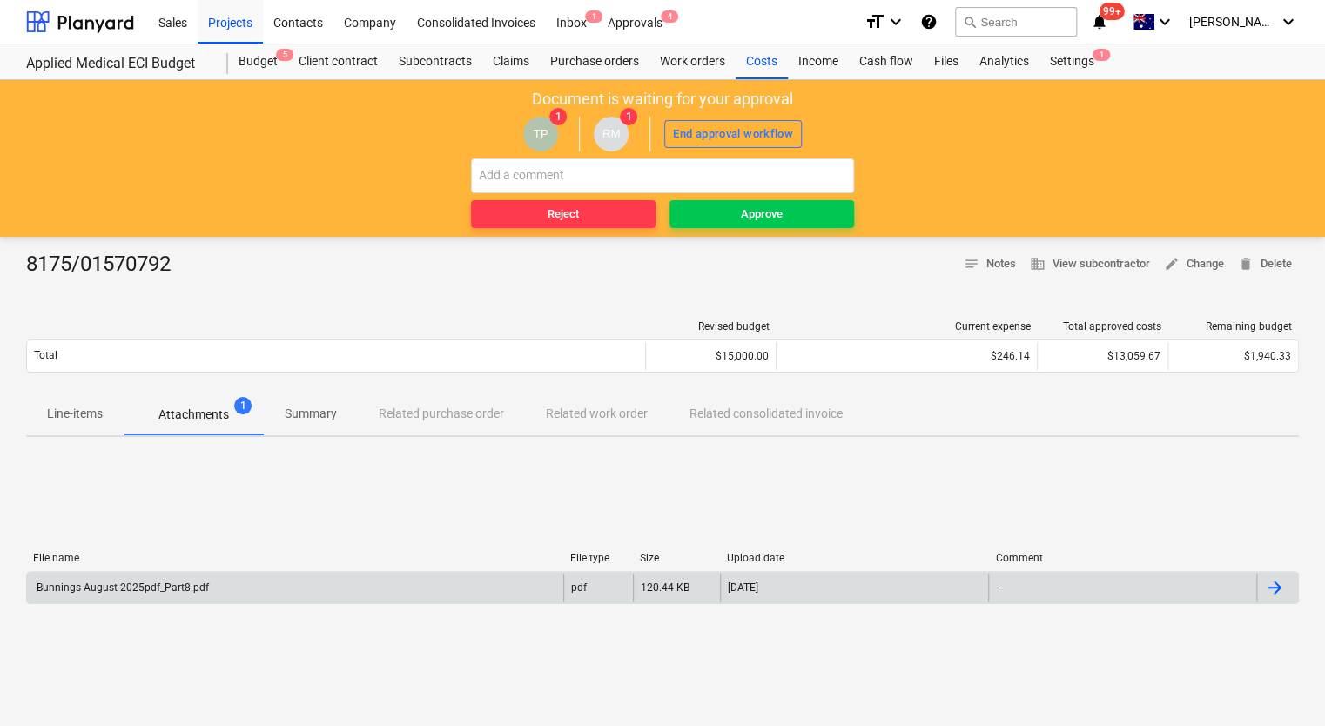
click at [117, 583] on div "Bunnings August 2025pdf_Part8.pdf" at bounding box center [121, 588] width 175 height 12
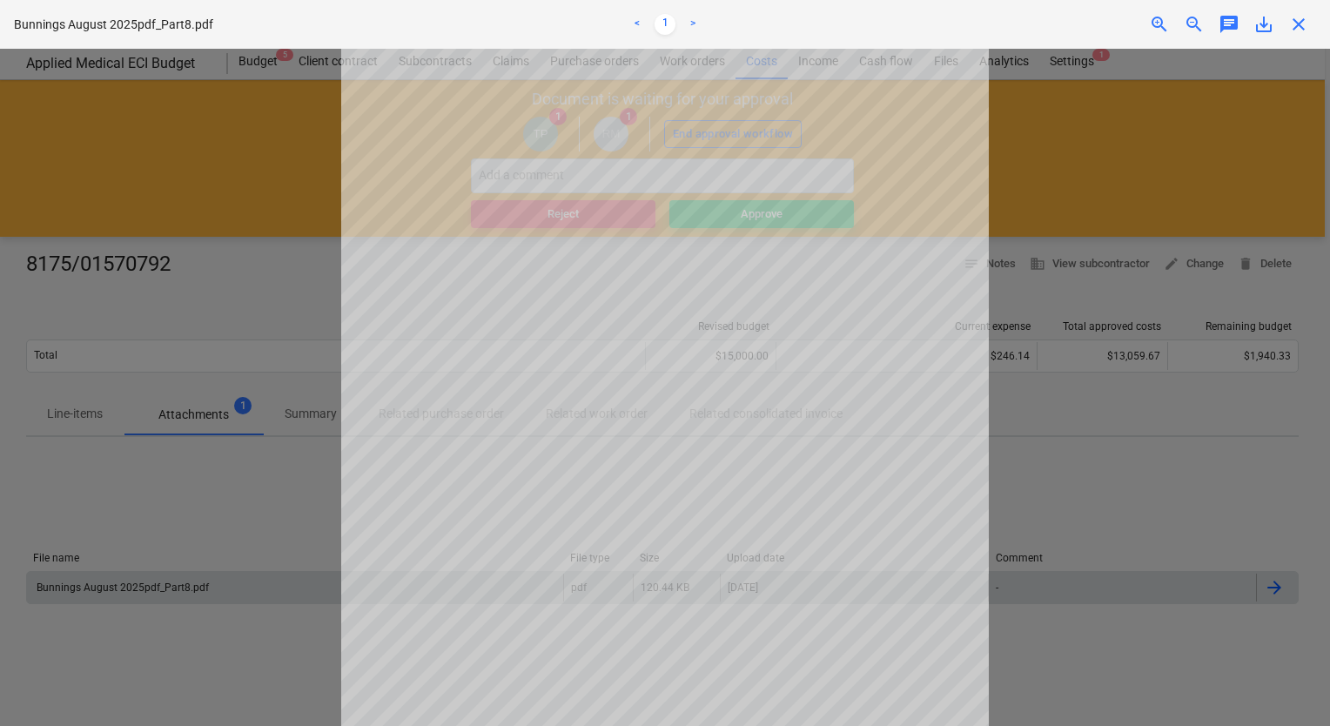
click at [1070, 451] on div at bounding box center [665, 387] width 1330 height 677
click at [1136, 169] on div at bounding box center [665, 387] width 1330 height 677
click at [1293, 21] on span "close" at bounding box center [1299, 24] width 21 height 21
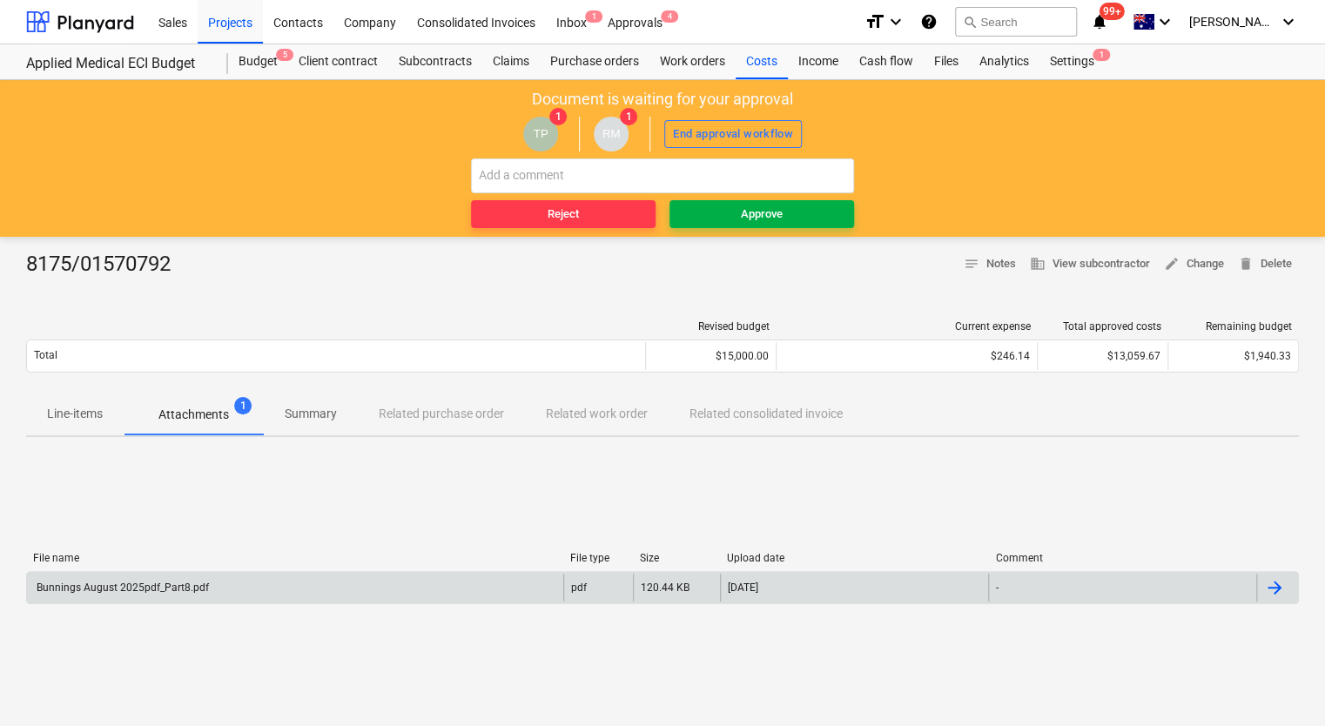
click at [742, 212] on div "Approve" at bounding box center [762, 215] width 42 height 20
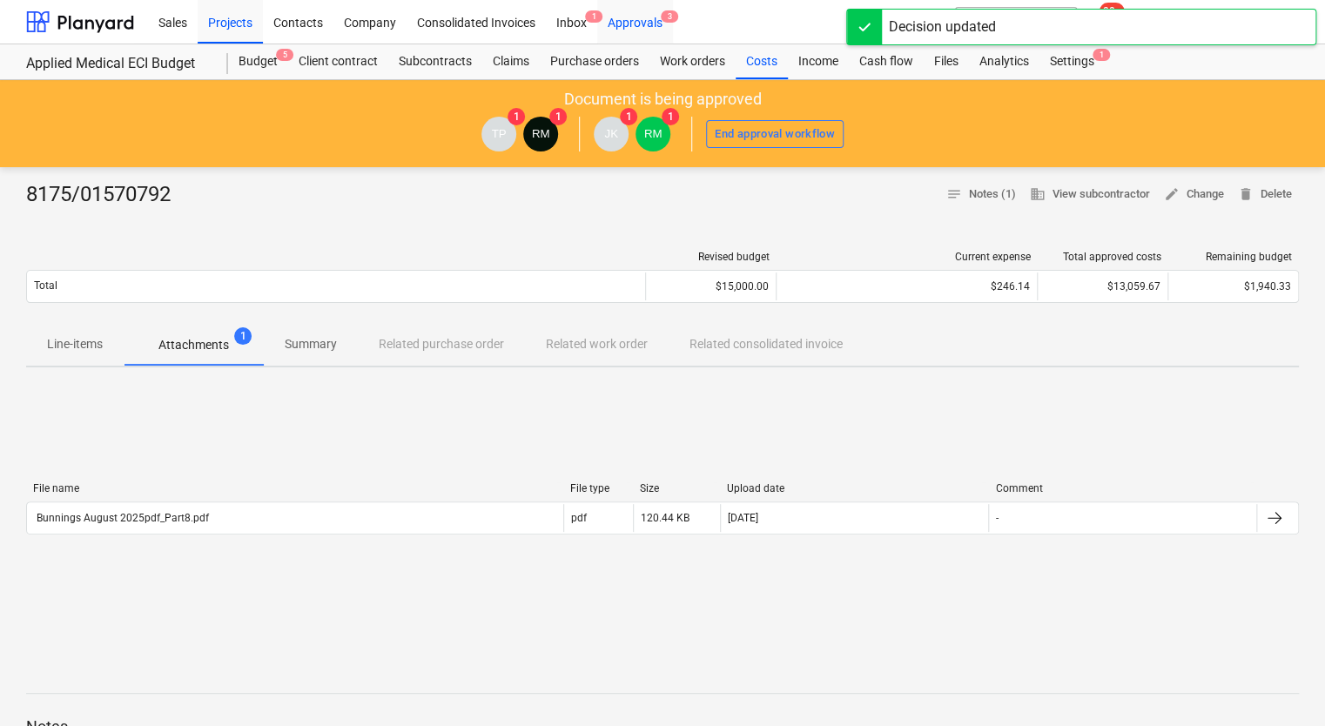
click at [638, 15] on div "Approvals 3" at bounding box center [635, 21] width 76 height 44
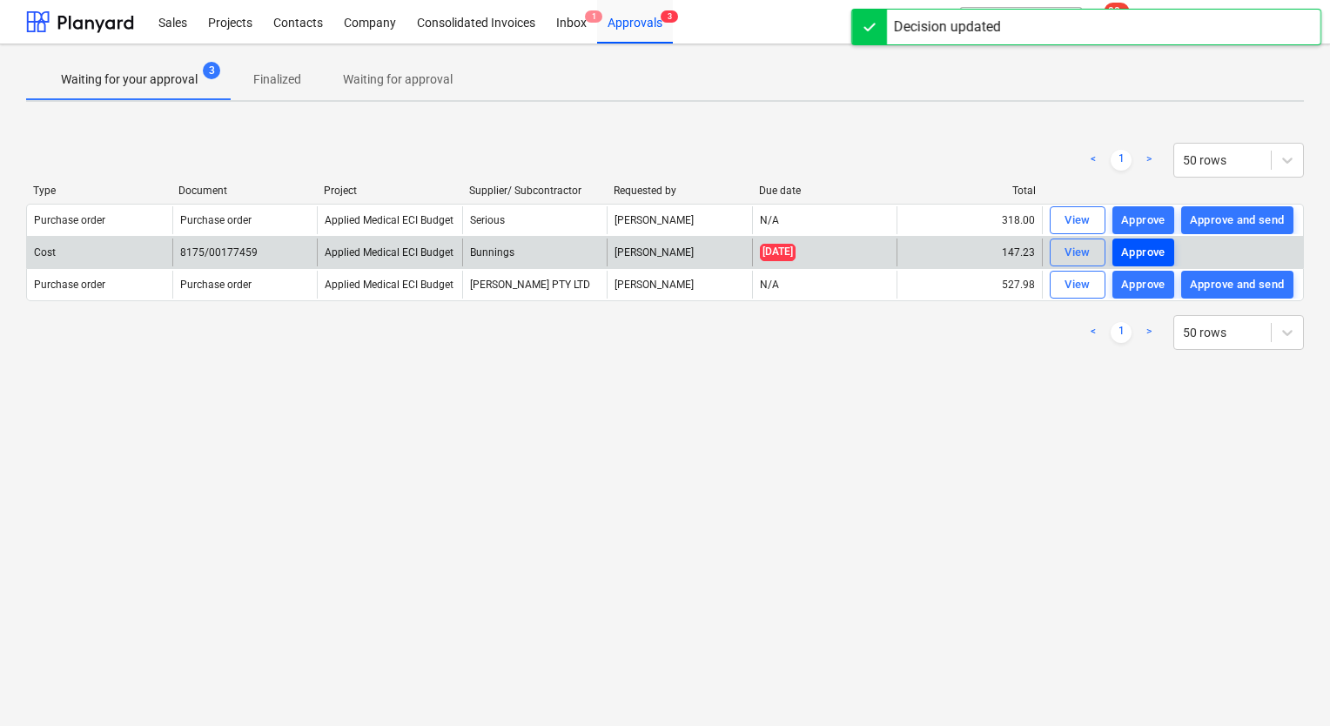
click at [1149, 261] on div "Approve" at bounding box center [1143, 253] width 44 height 20
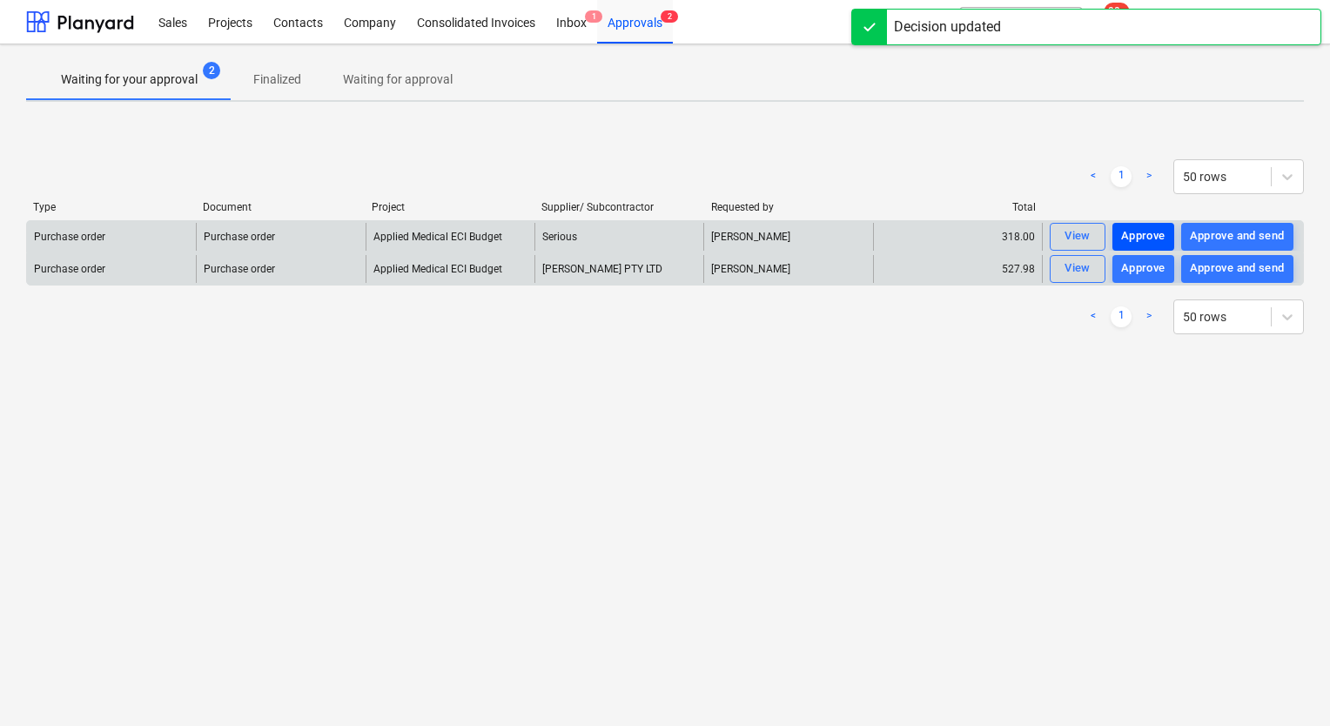
click at [1151, 242] on div "Approve" at bounding box center [1143, 236] width 44 height 20
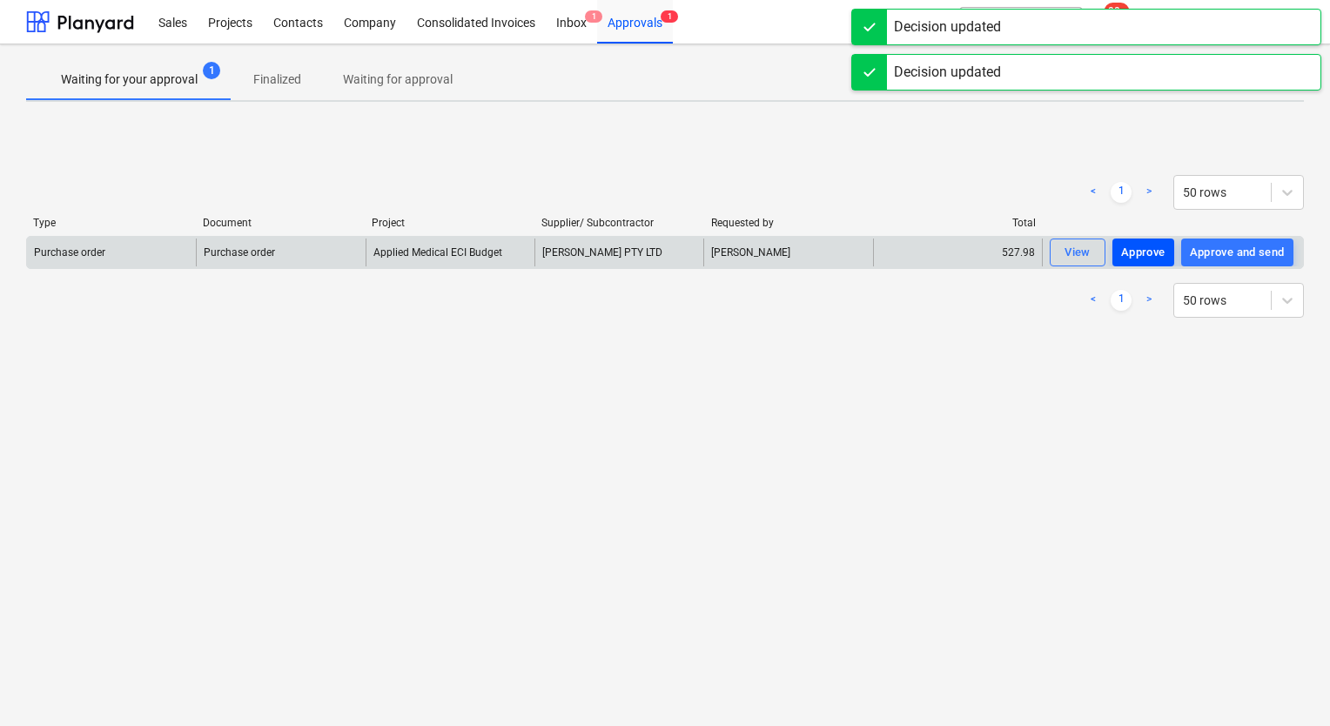
click at [1148, 254] on div "Approve" at bounding box center [1143, 253] width 44 height 20
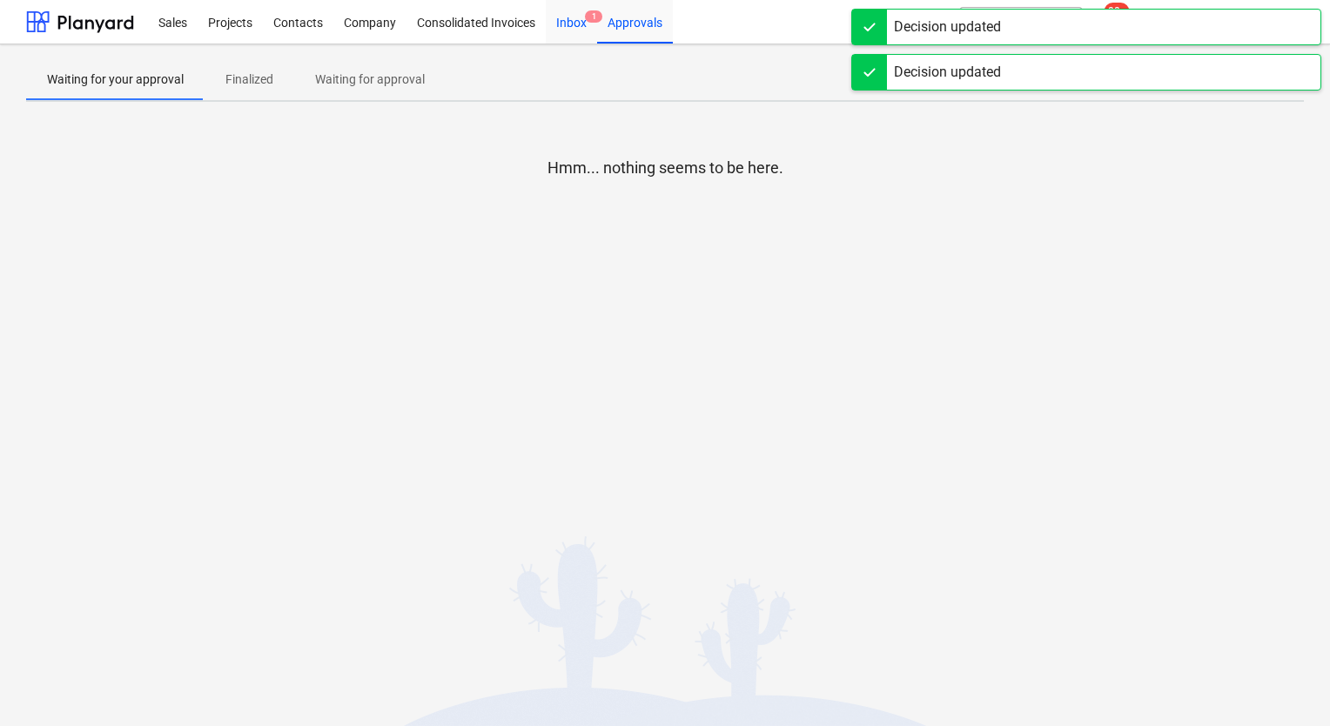
click at [561, 23] on div "Inbox 1" at bounding box center [571, 21] width 51 height 44
